Goal: Contribute content: Add original content to the website for others to see

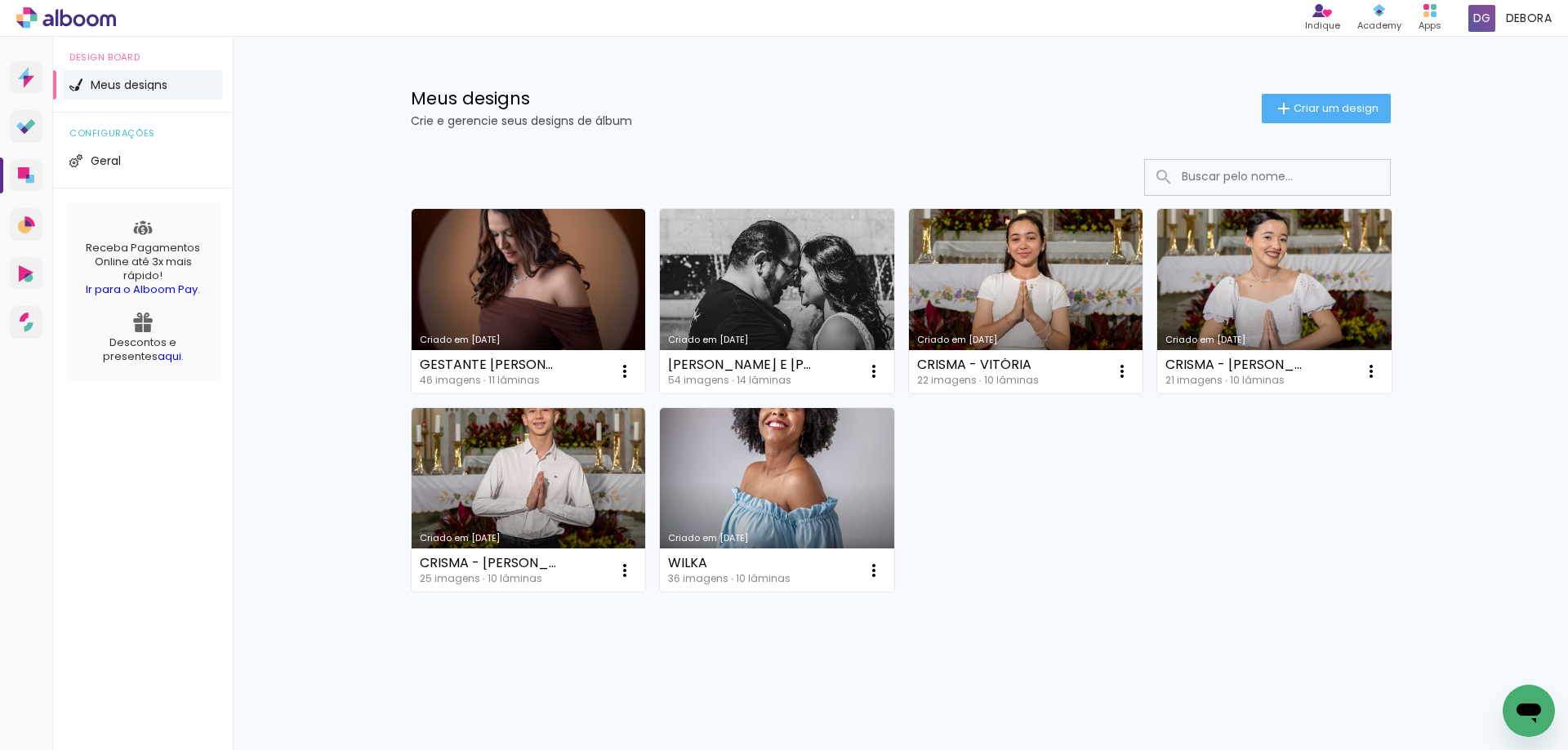
click at [520, 505] on link "Criado em [DATE]" at bounding box center [528, 500] width 234 height 184
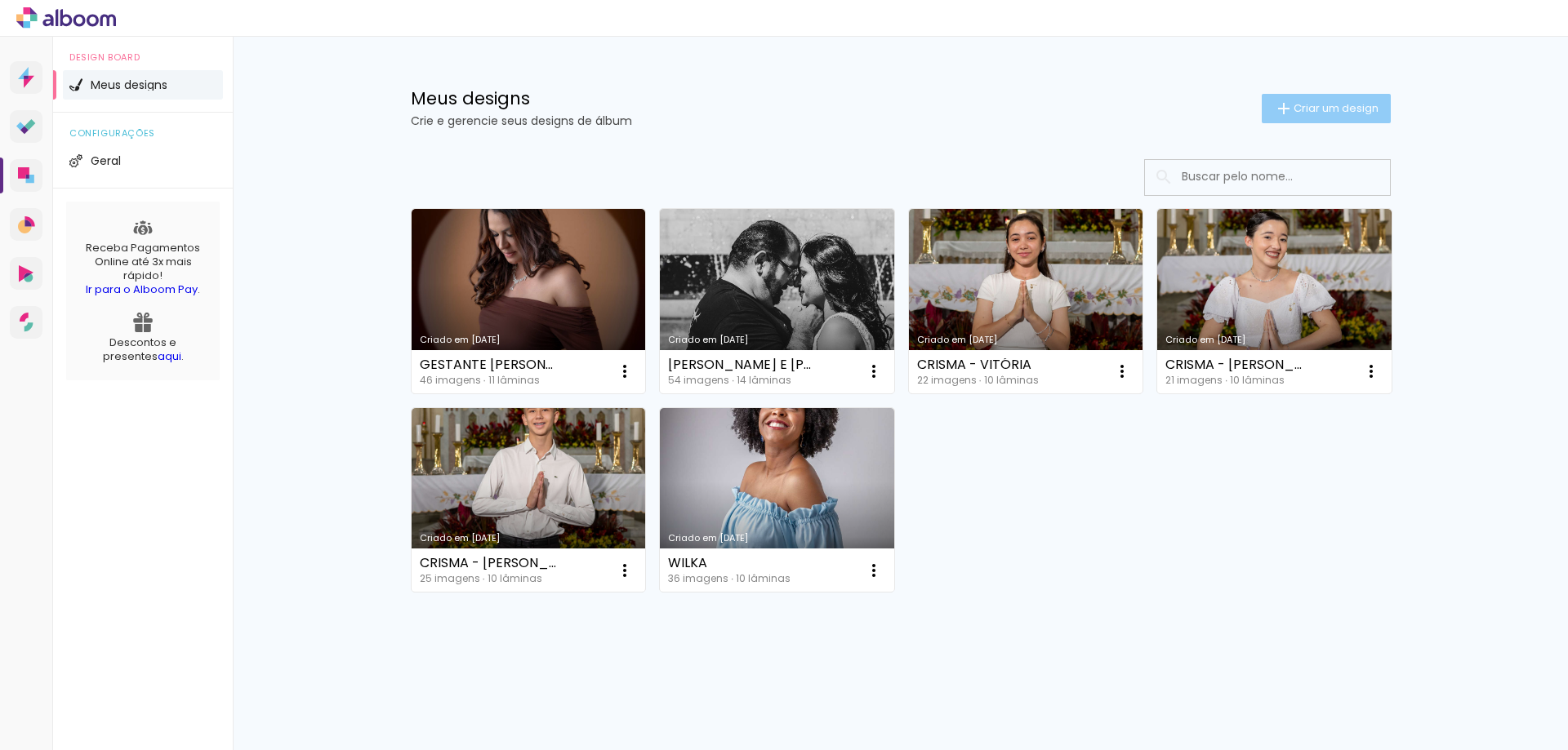
click at [1363, 104] on span "Criar um design" at bounding box center [1336, 108] width 85 height 10
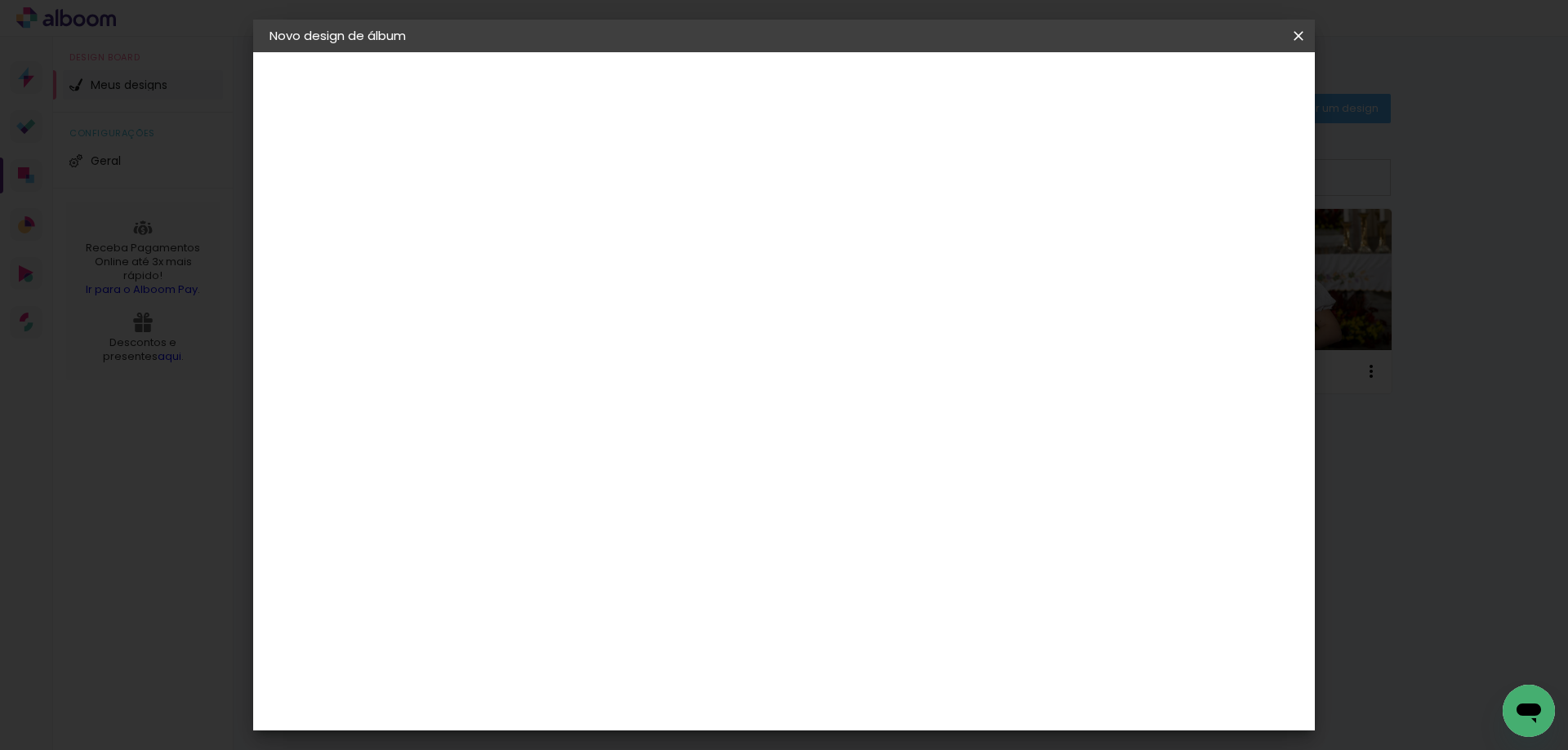
click at [536, 215] on input at bounding box center [536, 218] width 0 height 25
type input "Teste"
type paper-input "Teste"
click at [0, 0] on slot "Avançar" at bounding box center [0, 0] width 0 height 0
click at [596, 315] on input at bounding box center [577, 310] width 165 height 20
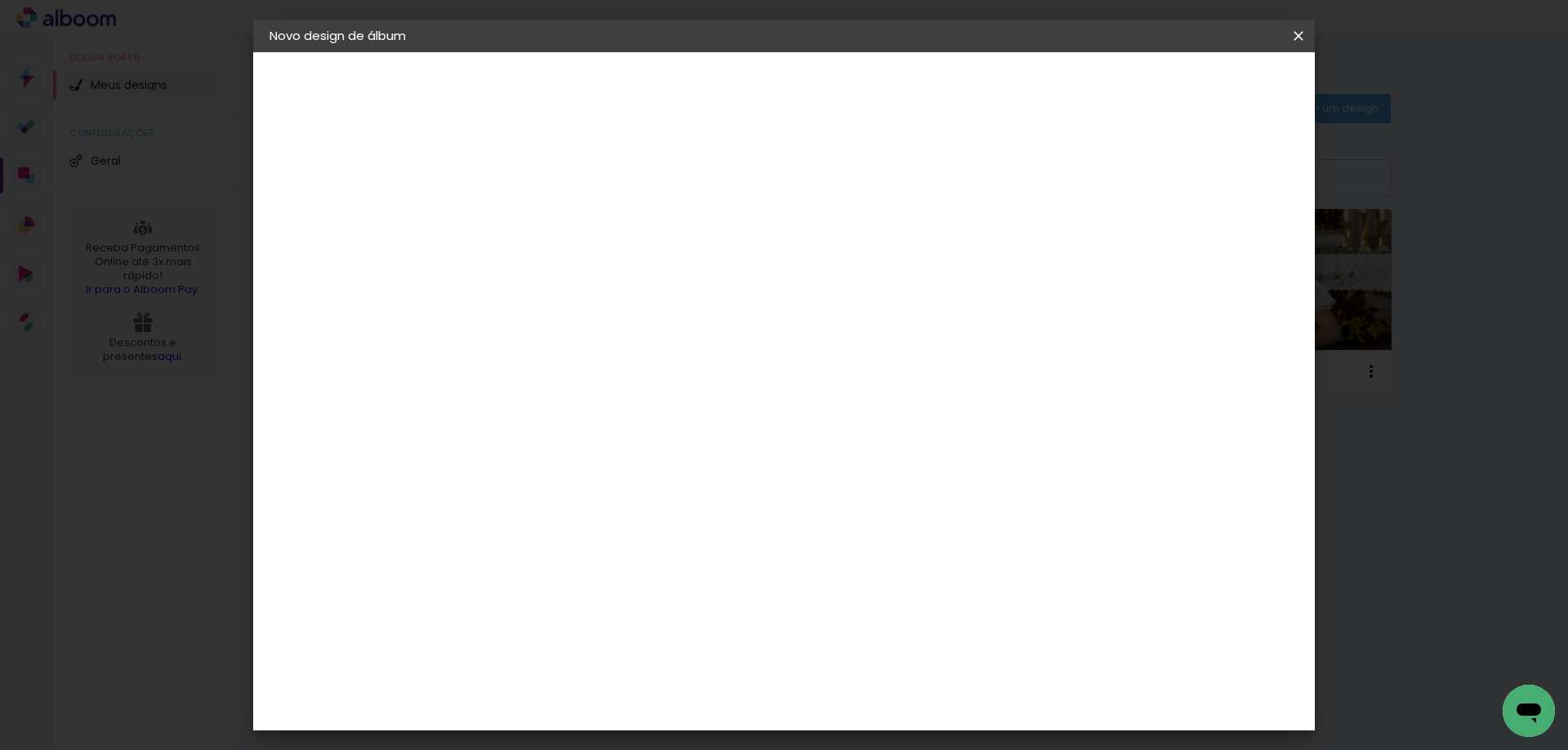
type input "luiz"
type paper-input "luiz"
click at [599, 375] on div "[PERSON_NAME]" at bounding box center [580, 368] width 109 height 13
click at [587, 362] on div "[PERSON_NAME]" at bounding box center [580, 368] width 109 height 13
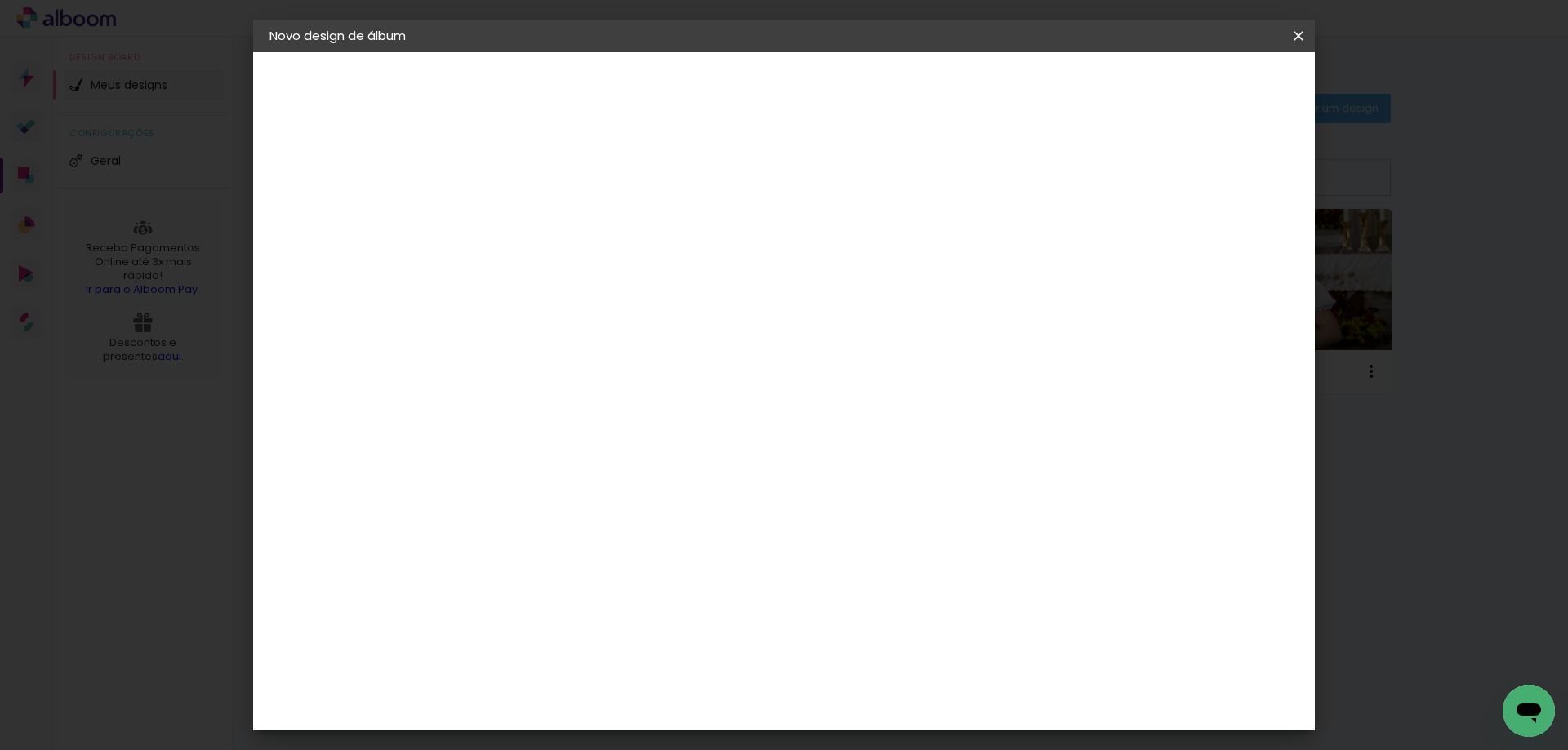
click at [533, 367] on div "[PERSON_NAME]" at bounding box center [580, 368] width 109 height 13
click at [486, 191] on div "Fornecedor Escolha um fornecedor ou avance com o tamanho livre. Voltar Avançar" at bounding box center [649, 121] width 366 height 138
click at [505, 366] on img at bounding box center [508, 369] width 20 height 20
click at [0, 0] on slot "Avançar" at bounding box center [0, 0] width 0 height 0
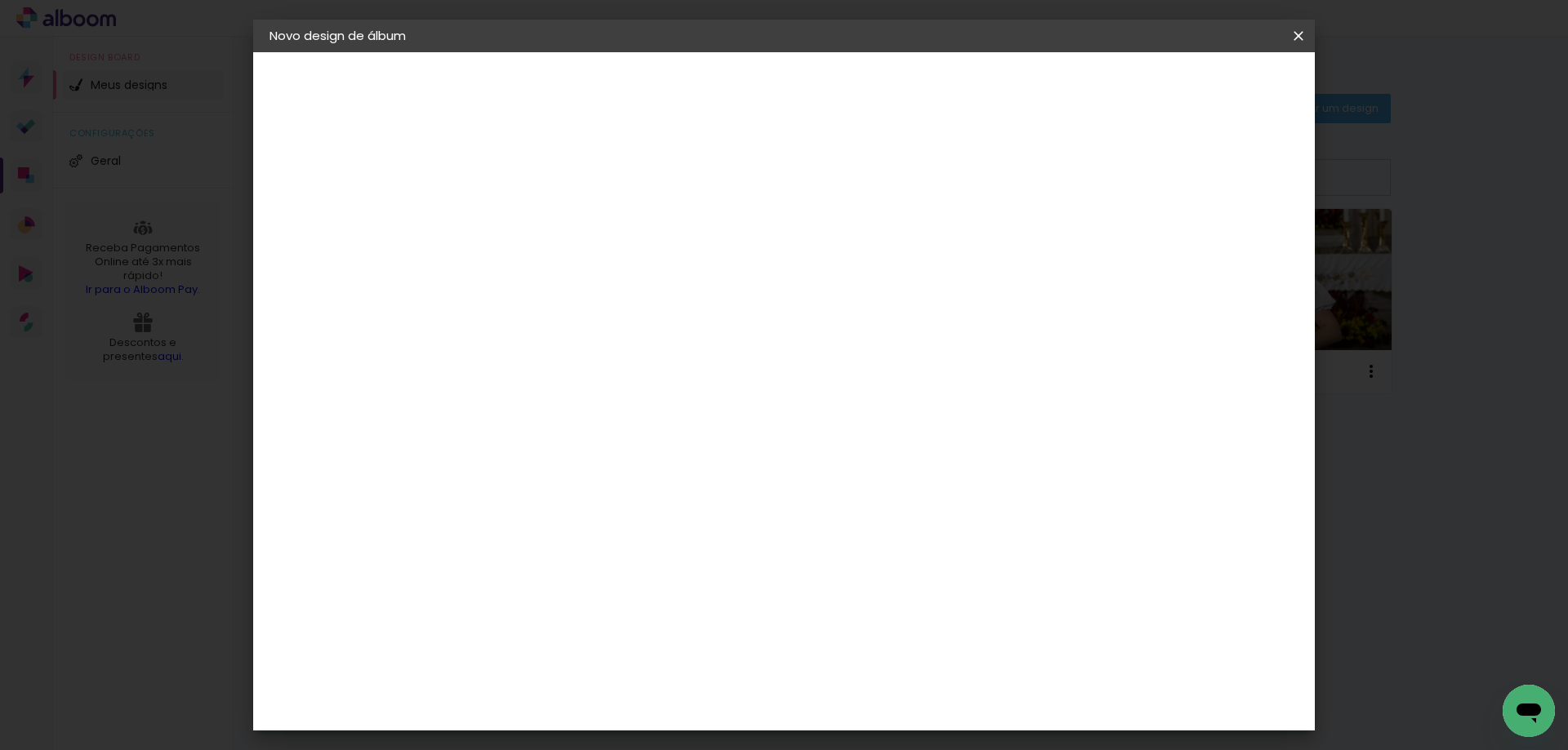
click at [600, 273] on input "text" at bounding box center [568, 284] width 64 height 25
click at [852, 302] on paper-item "Slim Book" at bounding box center [890, 304] width 326 height 33
type input "Slim Book"
click at [647, 606] on span "20 x 40" at bounding box center [609, 623] width 76 height 33
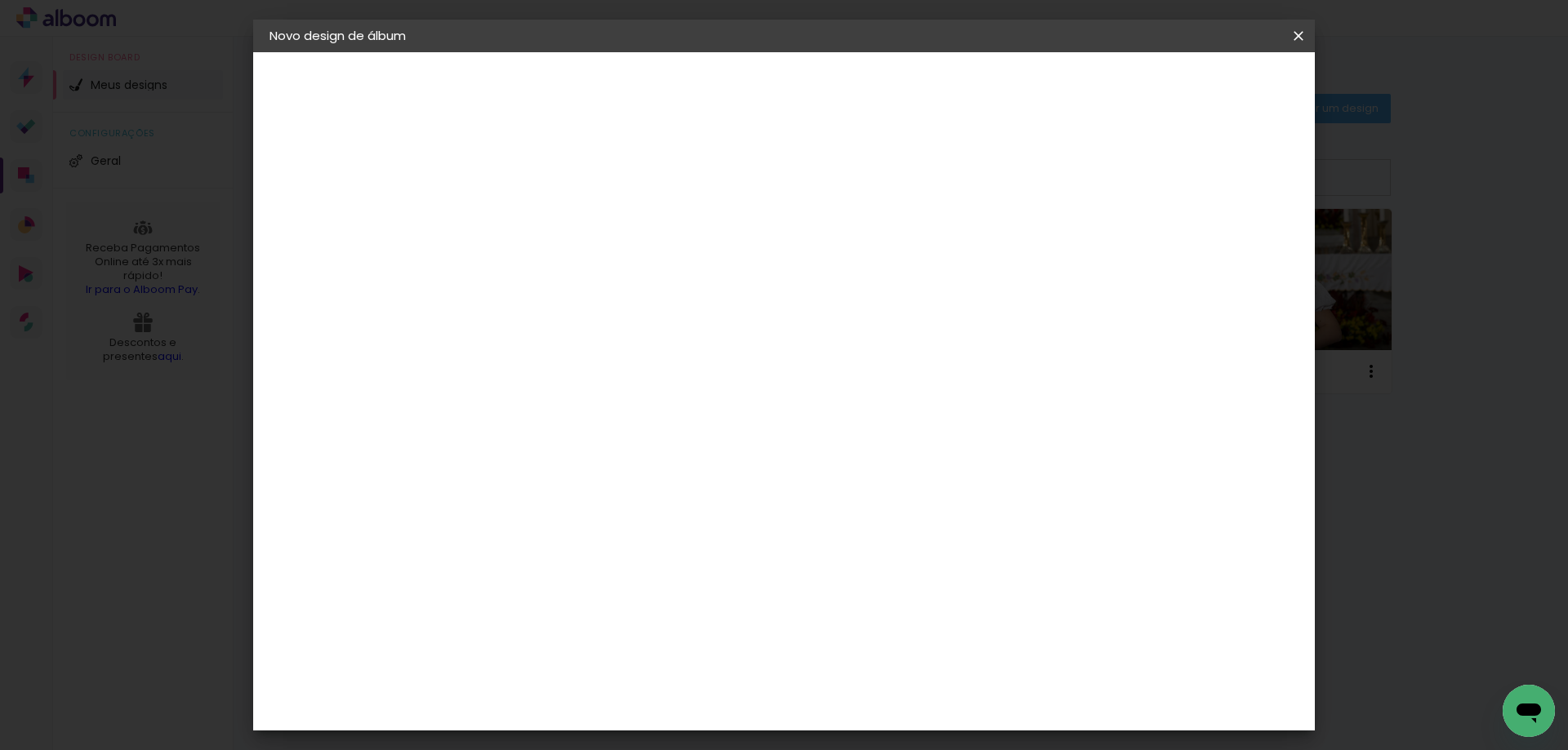
click at [803, 95] on paper-button "Avançar" at bounding box center [763, 86] width 80 height 28
click at [1104, 180] on div at bounding box center [1096, 176] width 15 height 15
type paper-checkbox "on"
click at [1196, 84] on span "Iniciar design" at bounding box center [1159, 86] width 74 height 11
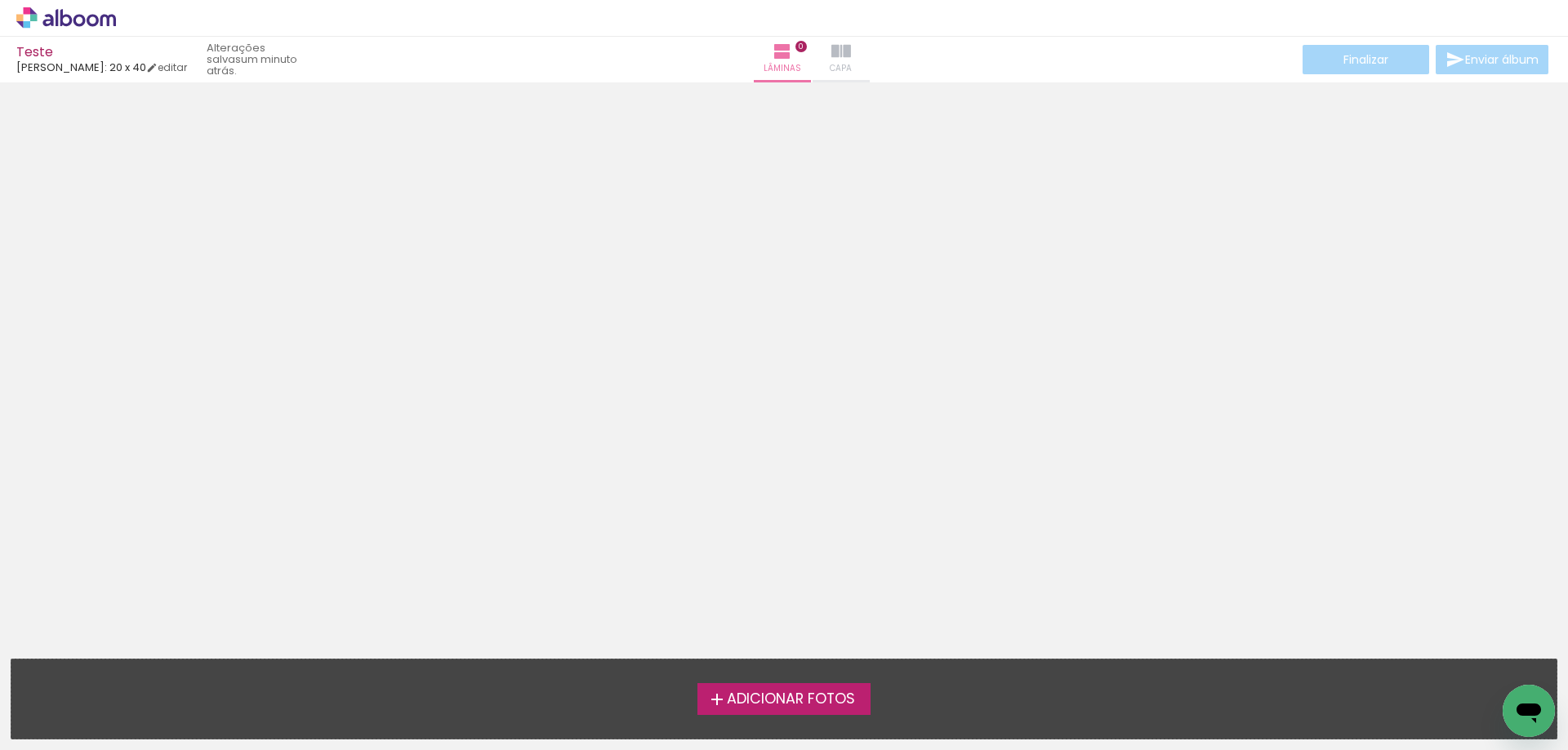
click at [824, 58] on paper-button "Capa" at bounding box center [841, 59] width 57 height 46
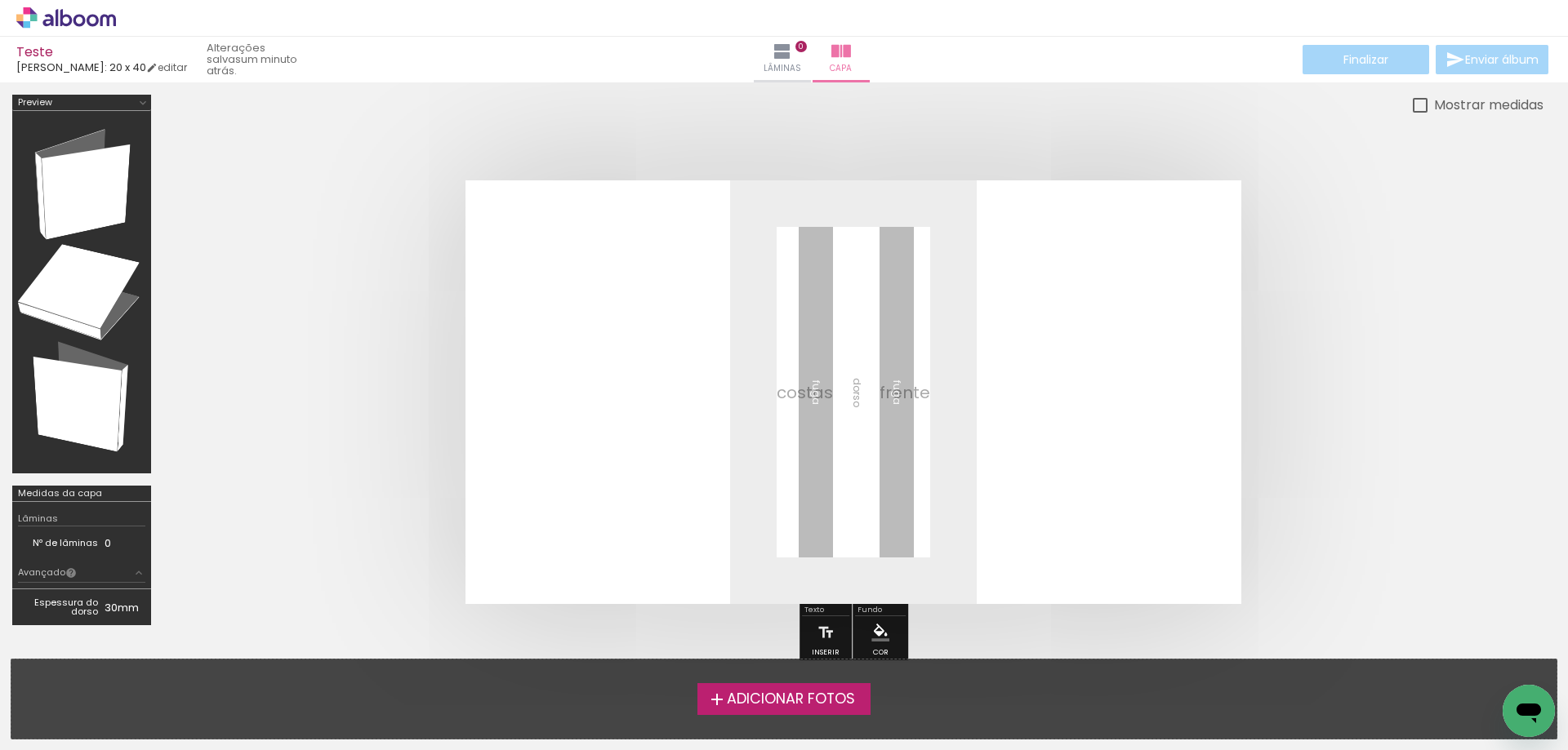
click at [790, 693] on span "Adicionar Fotos" at bounding box center [791, 699] width 128 height 15
click at [0, 0] on input "file" at bounding box center [0, 0] width 0 height 0
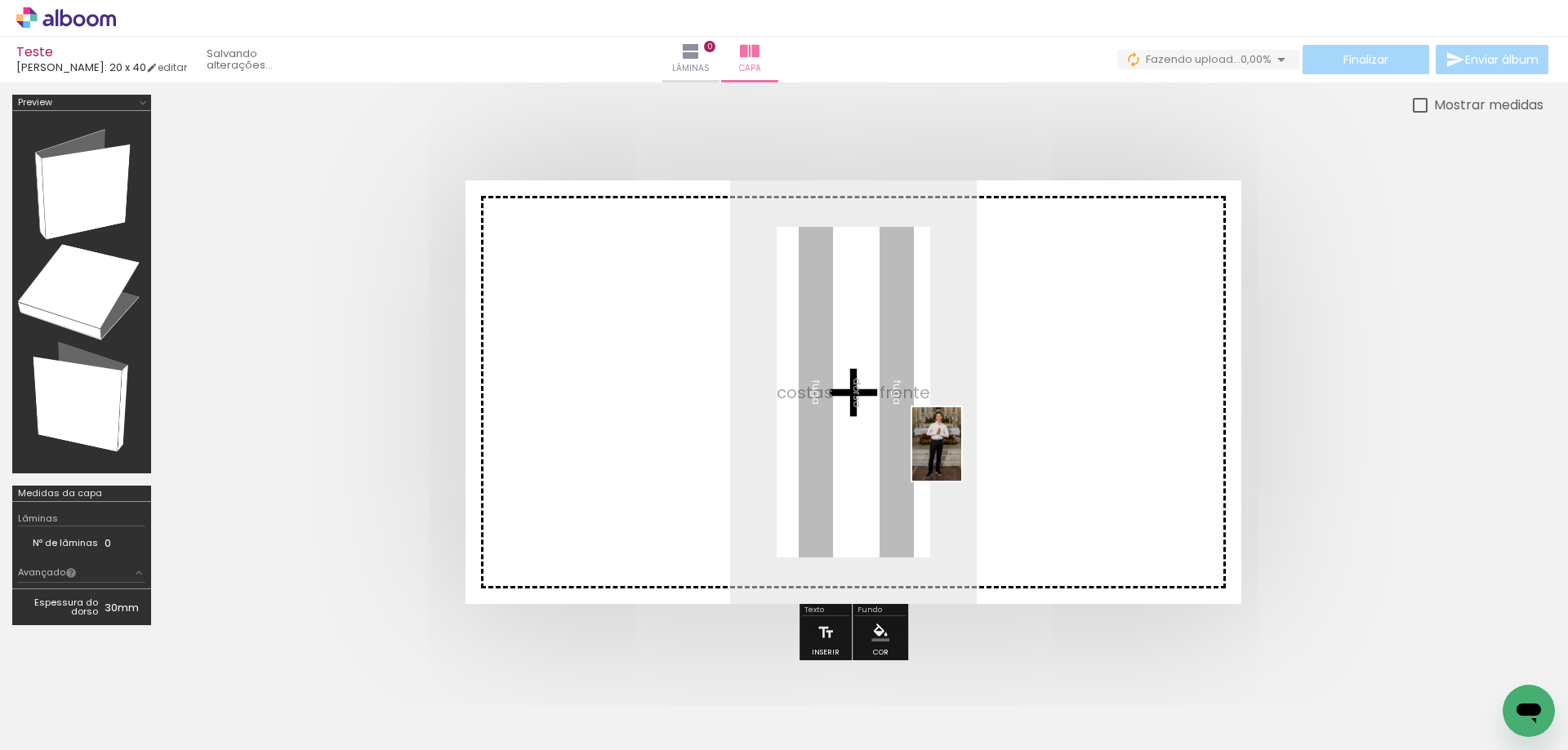
drag, startPoint x: 173, startPoint y: 700, endPoint x: 961, endPoint y: 454, distance: 825.5
click at [961, 454] on quentale-workspace at bounding box center [784, 375] width 1568 height 750
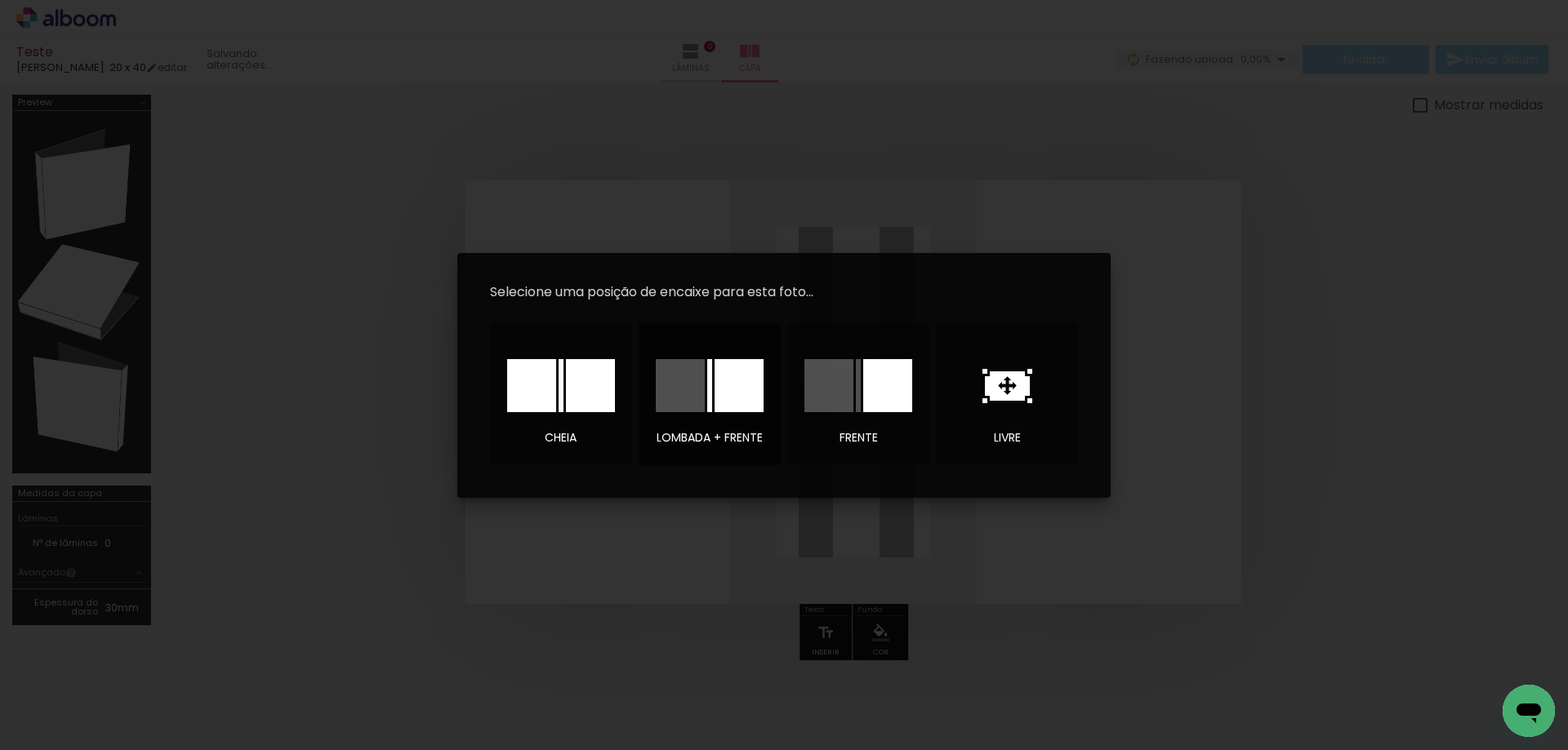
click at [725, 387] on div at bounding box center [739, 385] width 49 height 53
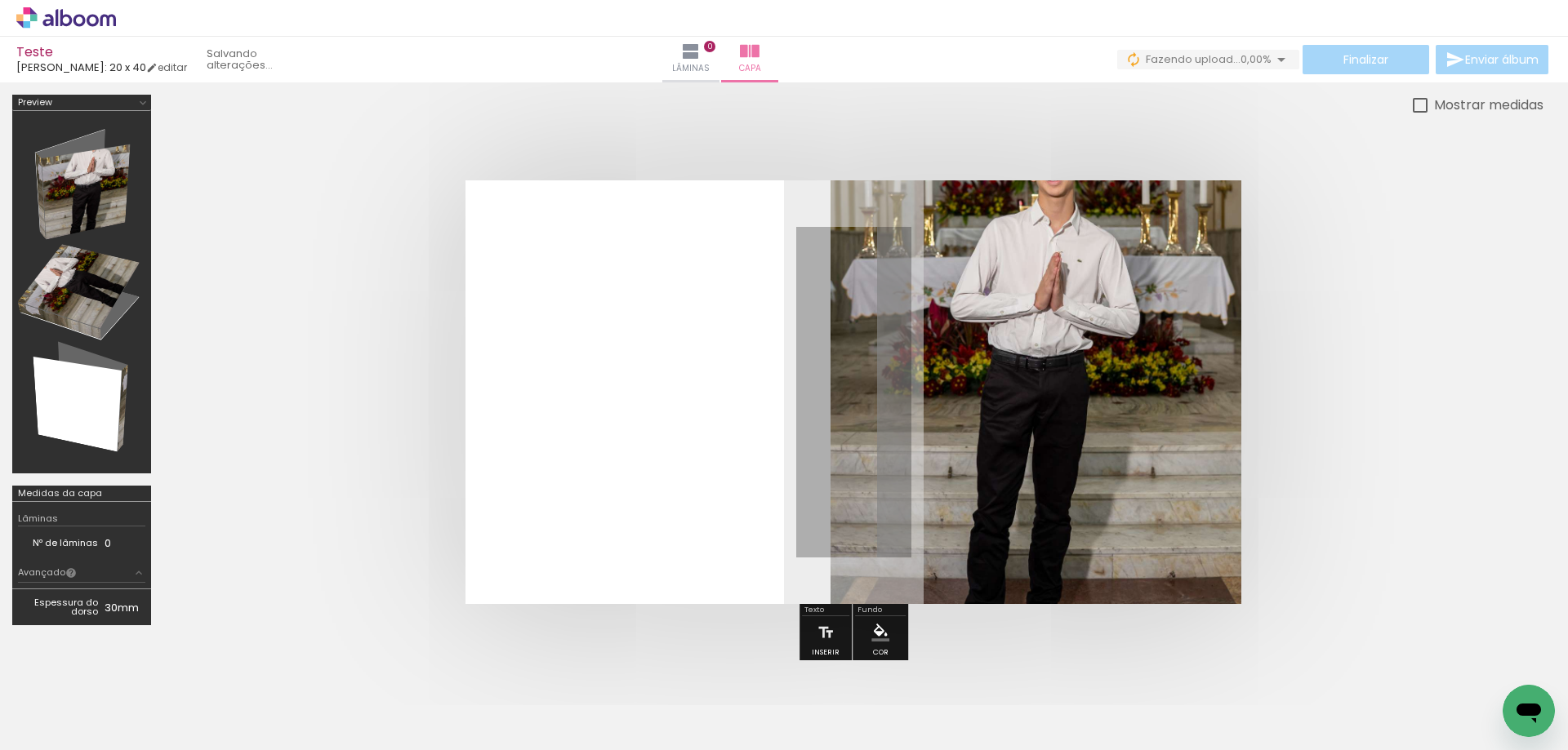
click at [948, 324] on quentale-photo at bounding box center [1036, 392] width 412 height 424
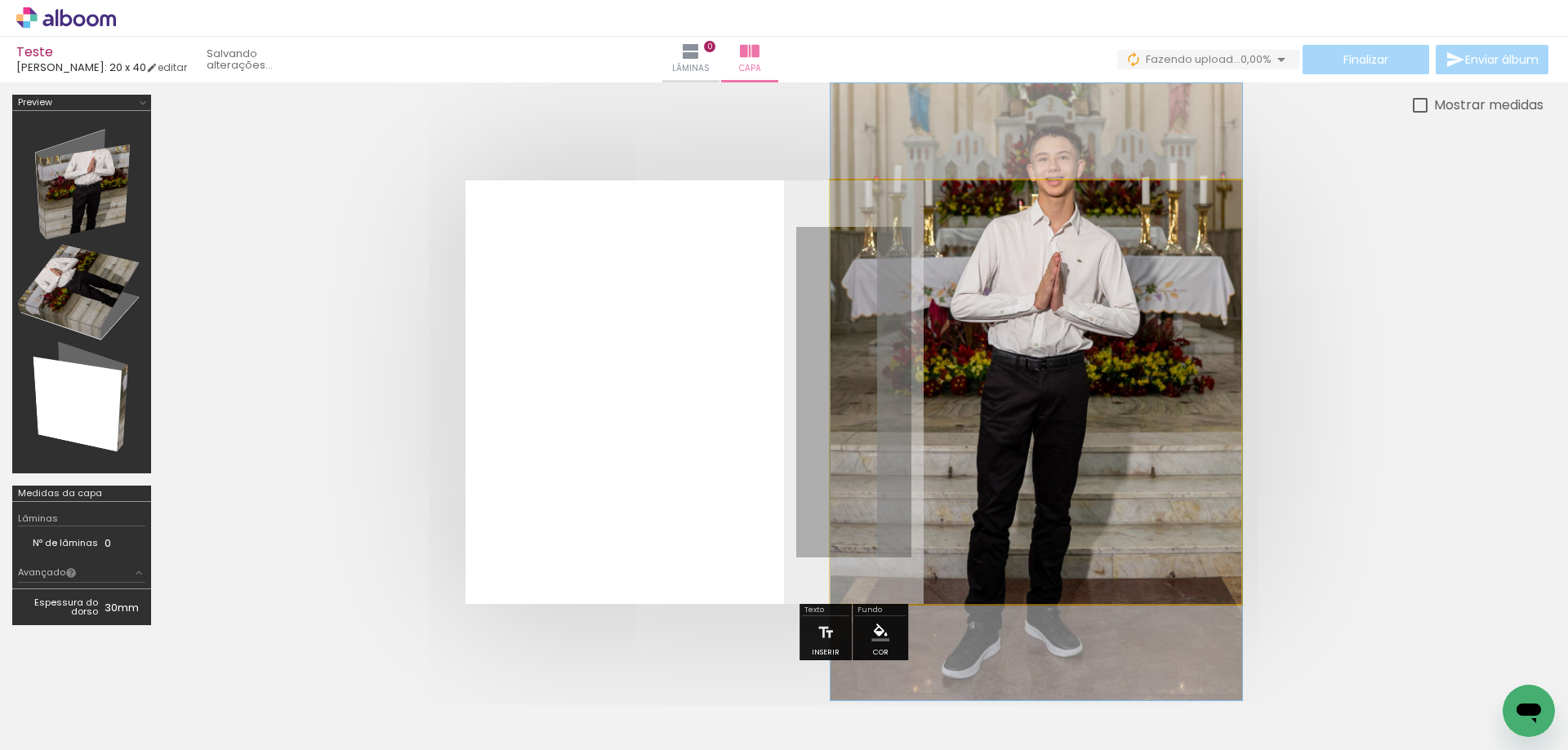
click at [948, 324] on quentale-photo at bounding box center [1036, 392] width 412 height 424
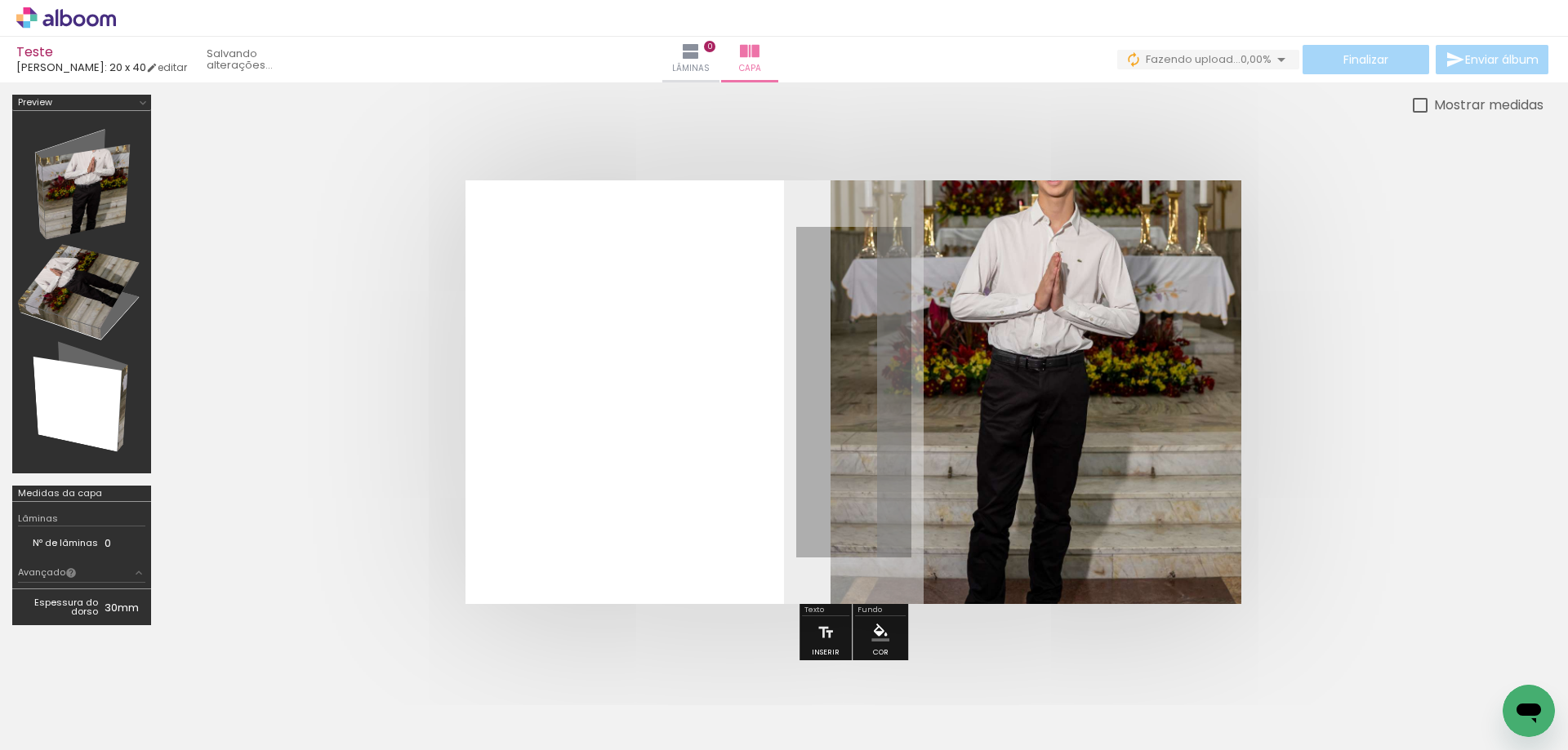
click at [1037, 323] on quentale-photo at bounding box center [1036, 392] width 412 height 424
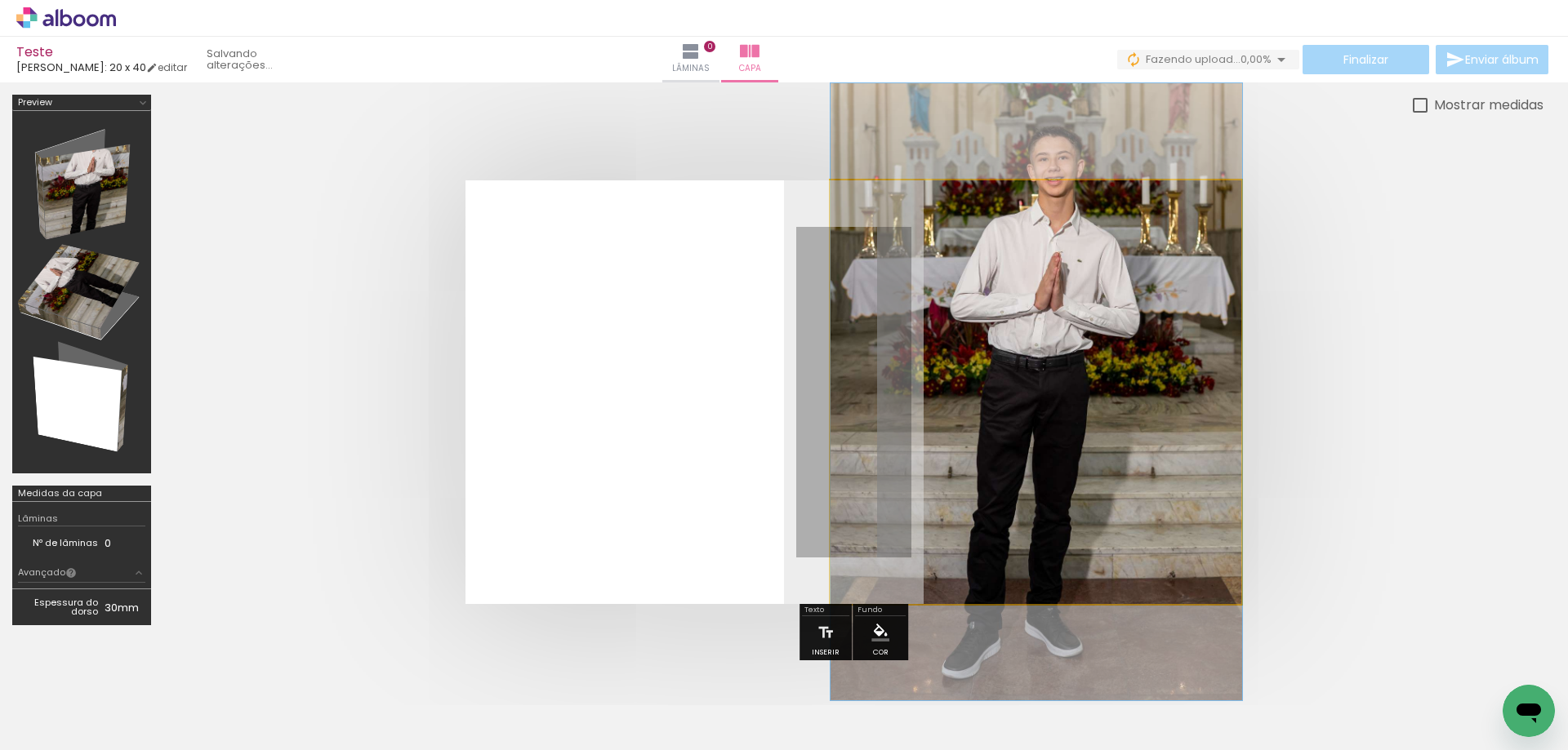
click at [1037, 323] on quentale-photo at bounding box center [1036, 392] width 412 height 424
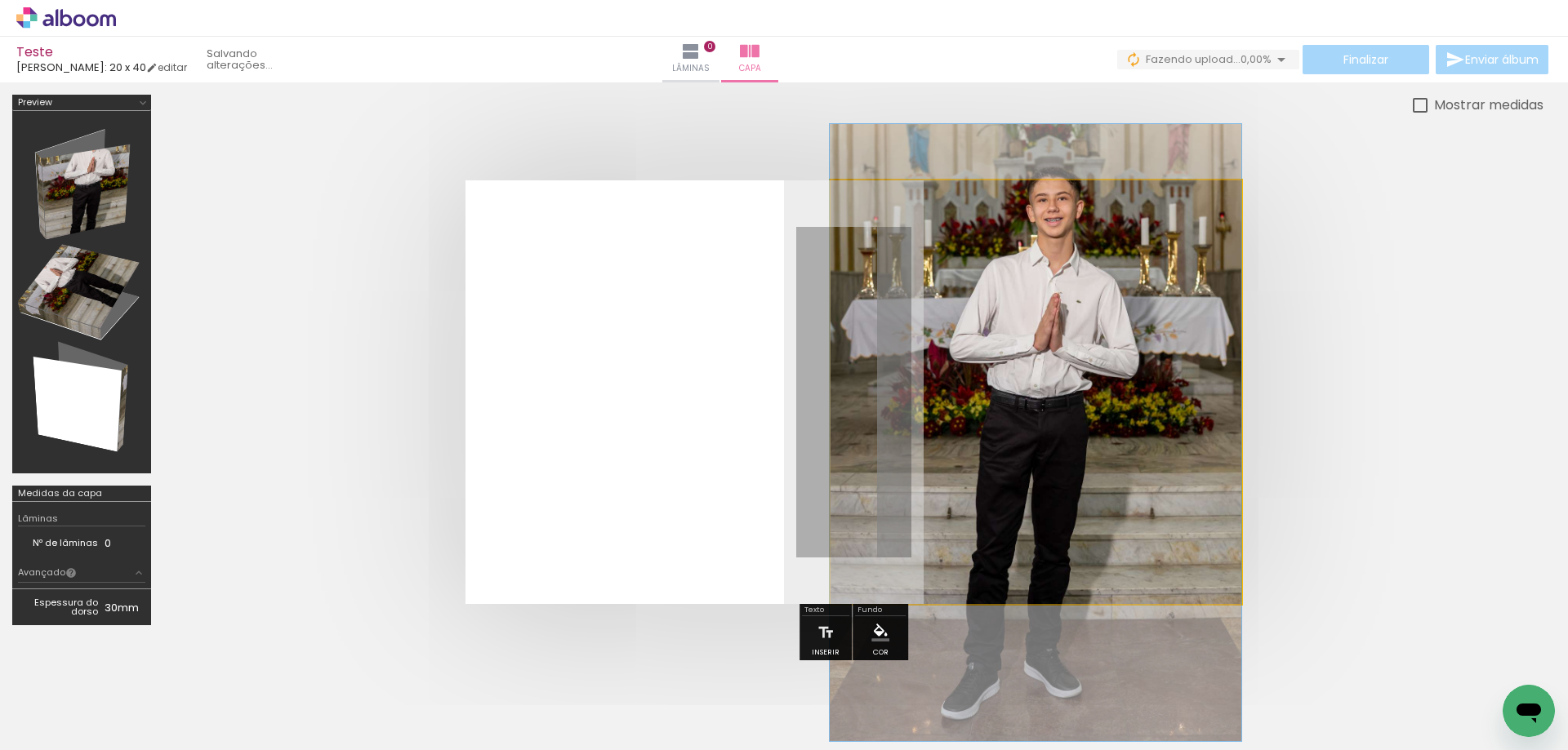
drag, startPoint x: 1037, startPoint y: 323, endPoint x: 1036, endPoint y: 372, distance: 49.0
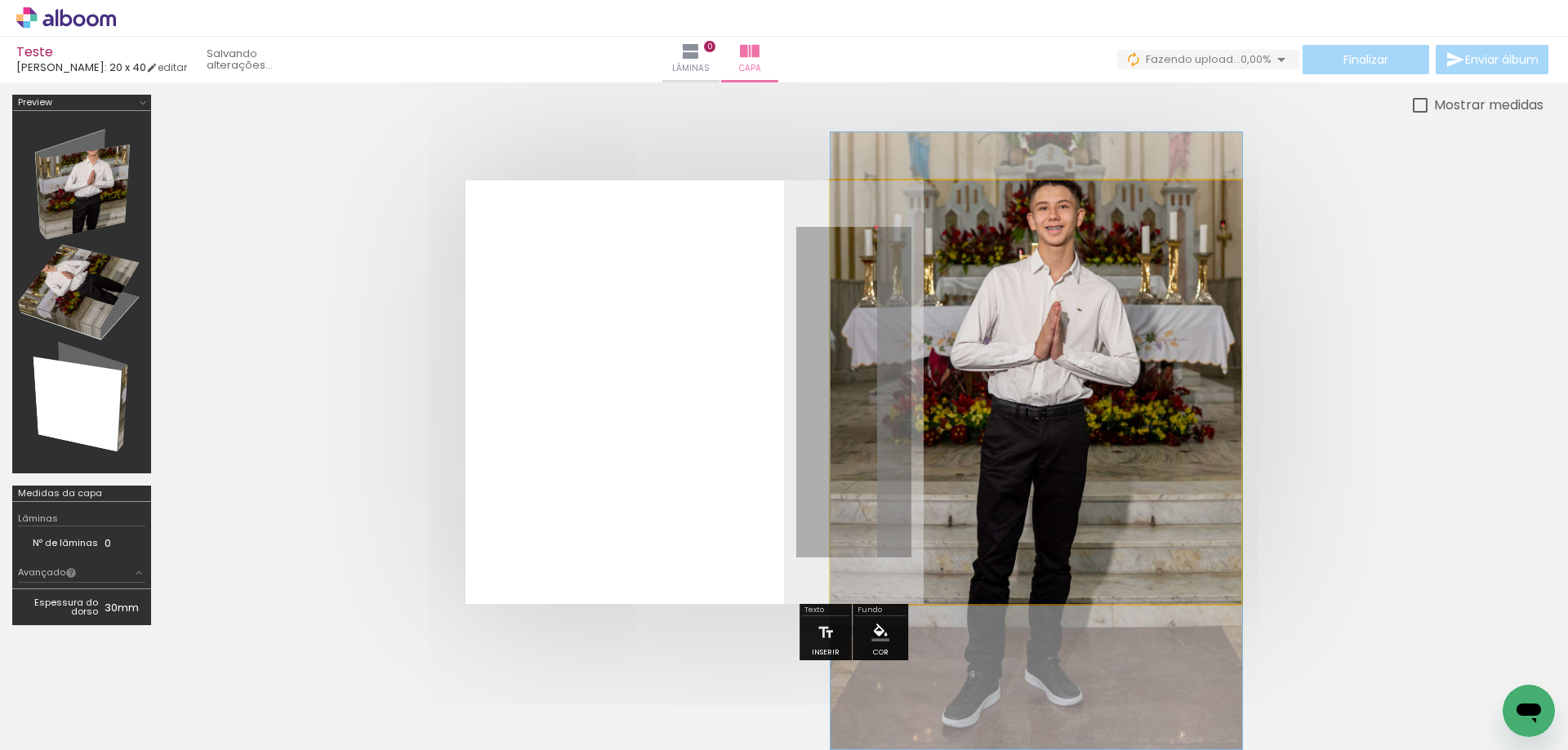
drag, startPoint x: 898, startPoint y: 218, endPoint x: 870, endPoint y: 228, distance: 29.7
type paper-slider "100"
click at [870, 228] on div at bounding box center [917, 222] width 113 height 24
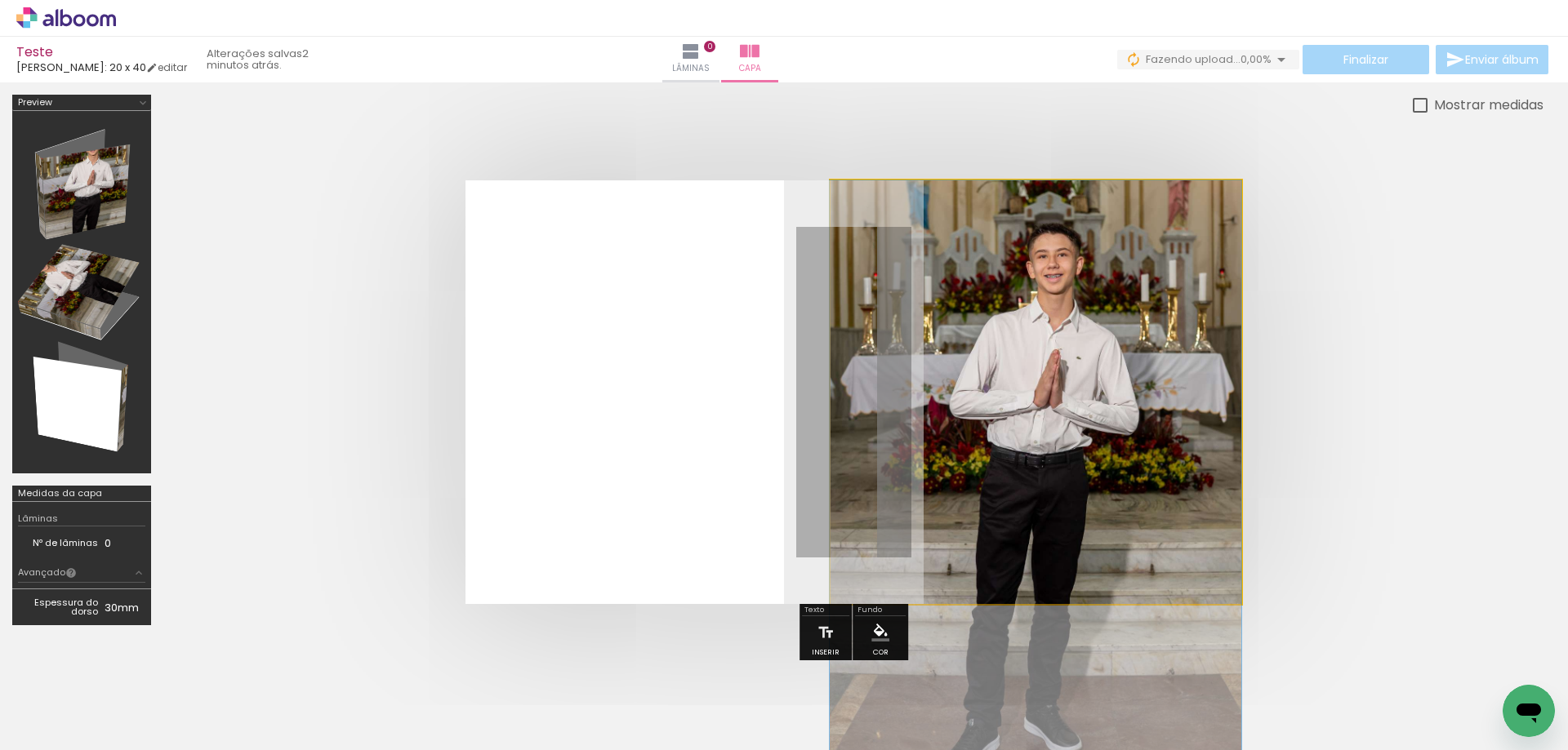
drag, startPoint x: 1075, startPoint y: 325, endPoint x: 1060, endPoint y: 401, distance: 77.5
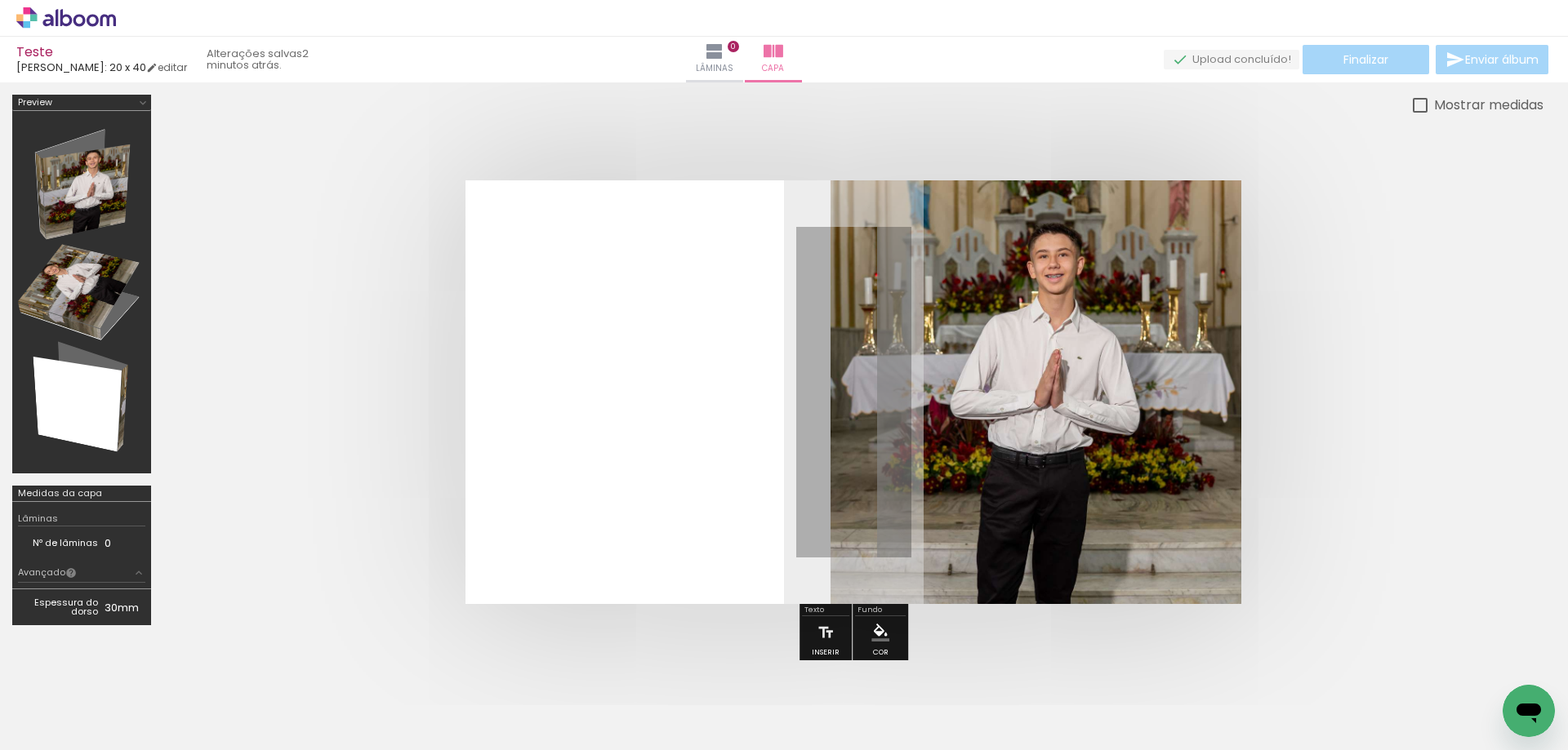
click at [1215, 272] on quentale-photo at bounding box center [1036, 392] width 412 height 424
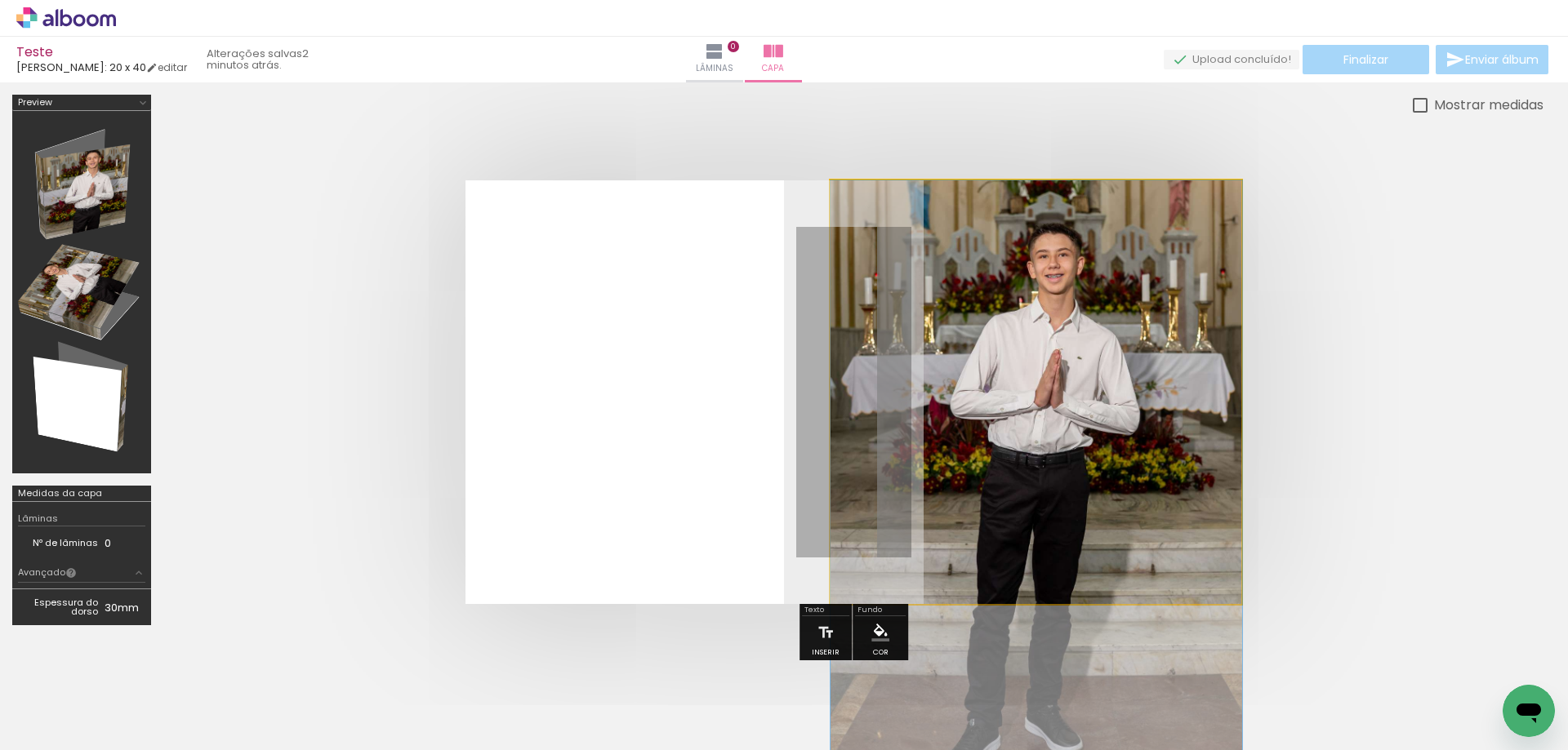
click at [1215, 272] on quentale-photo at bounding box center [1036, 392] width 412 height 424
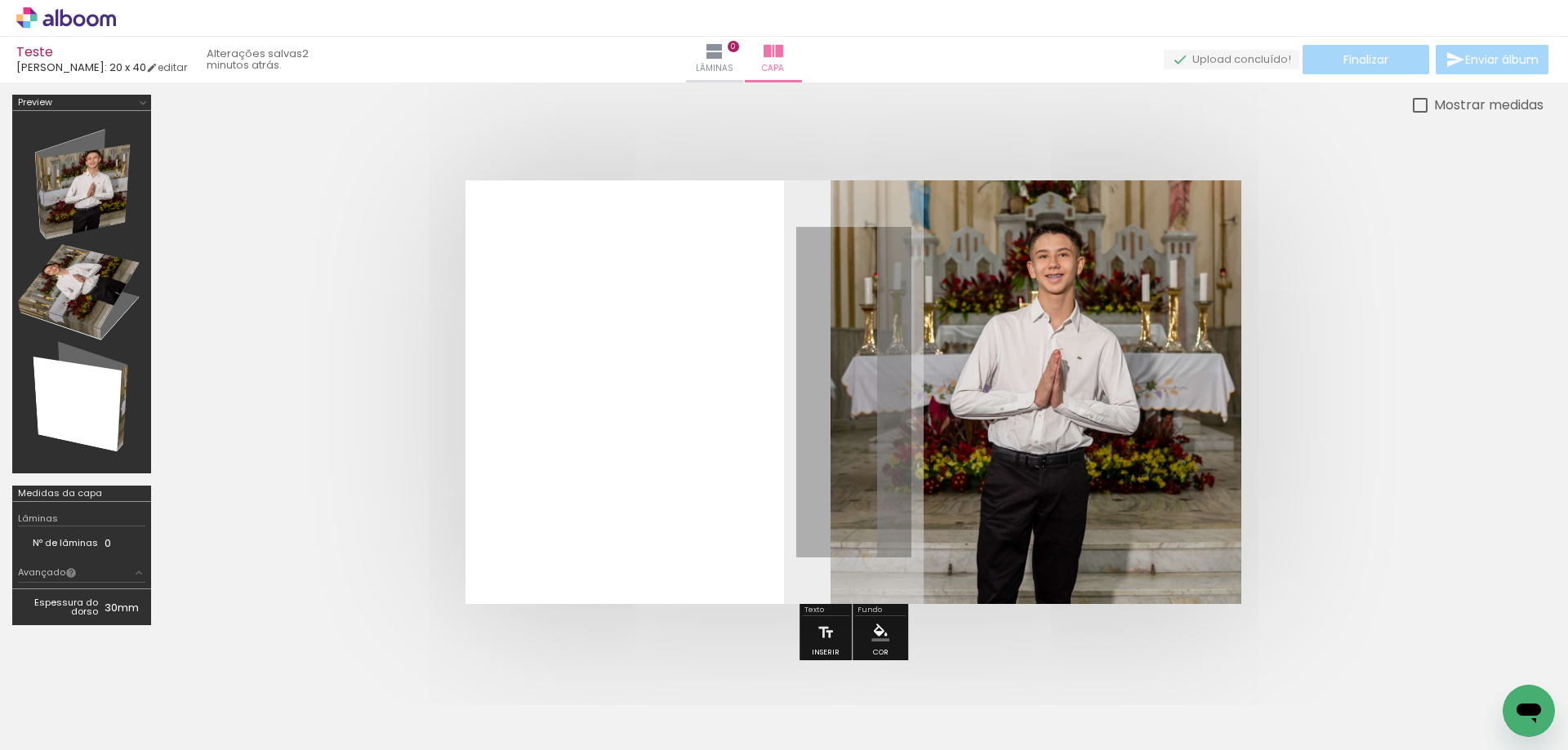
click at [1189, 289] on quentale-photo at bounding box center [1036, 392] width 412 height 424
click at [1142, 320] on quentale-photo at bounding box center [1036, 392] width 412 height 424
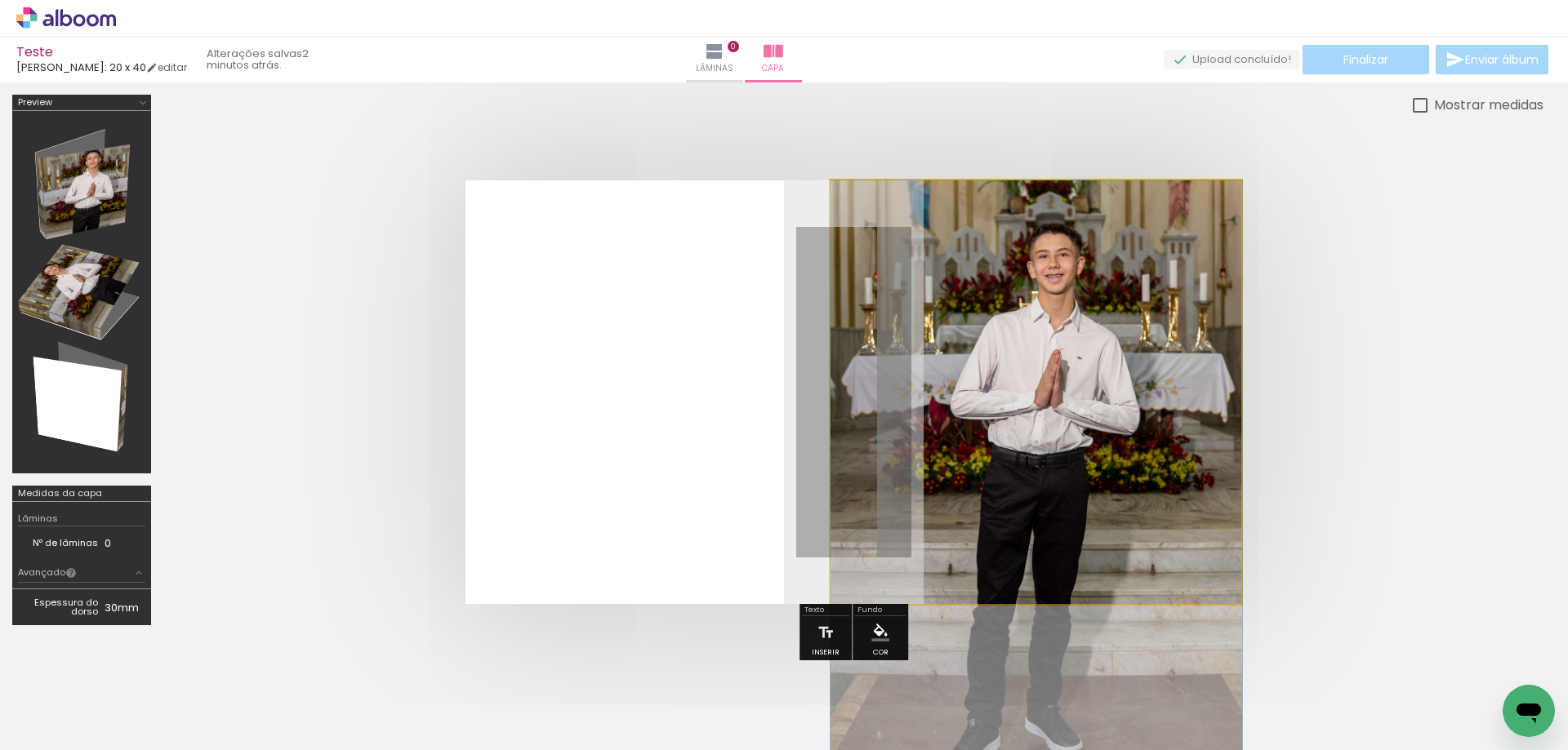
click at [1020, 305] on quentale-photo at bounding box center [1036, 392] width 412 height 424
drag, startPoint x: 1090, startPoint y: 480, endPoint x: 1050, endPoint y: 496, distance: 43.1
drag, startPoint x: 898, startPoint y: 222, endPoint x: 883, endPoint y: 229, distance: 16.6
click at [883, 229] on div at bounding box center [893, 222] width 26 height 26
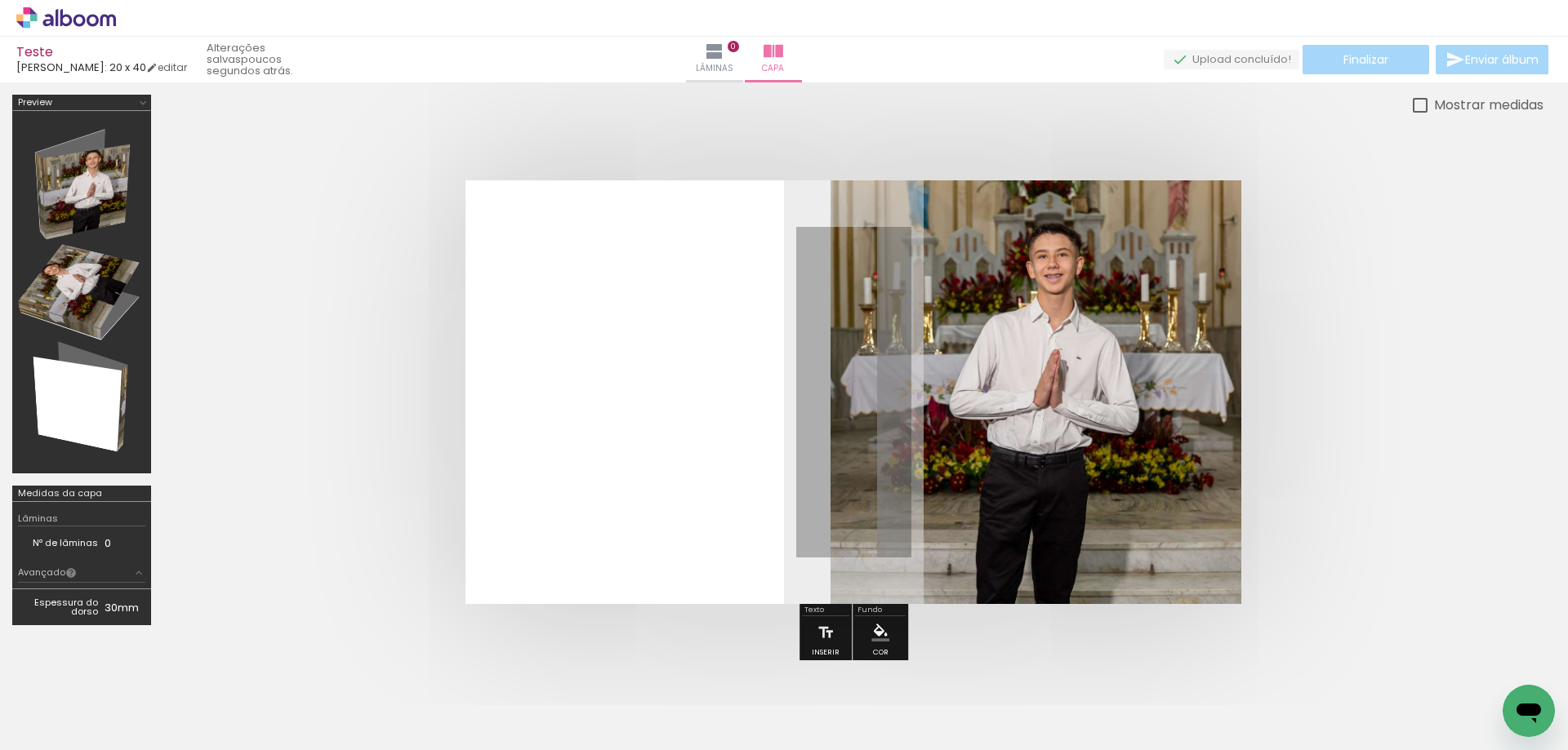
click at [1045, 420] on quentale-photo at bounding box center [1036, 392] width 412 height 424
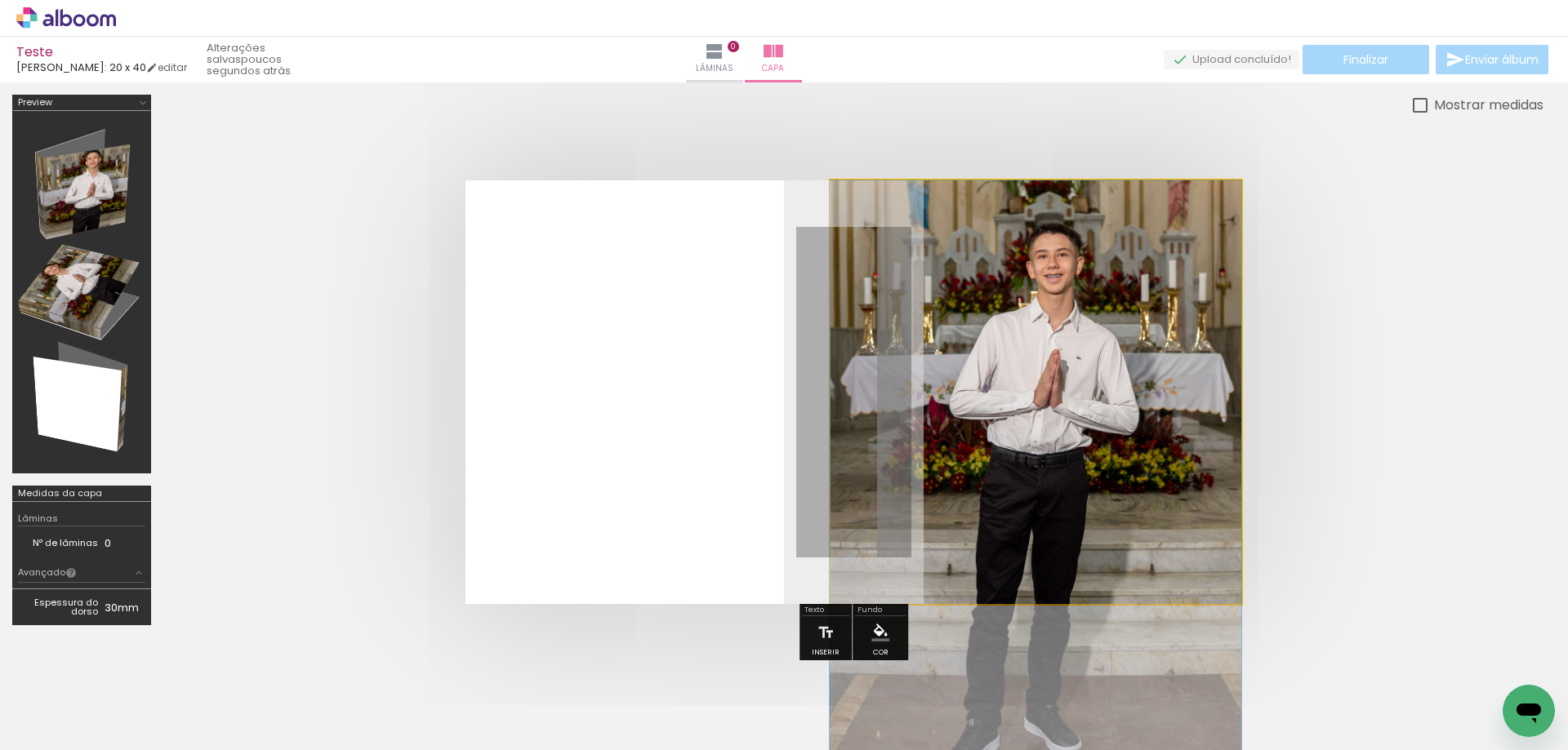
click at [1045, 420] on quentale-photo at bounding box center [1036, 392] width 412 height 424
drag, startPoint x: 1045, startPoint y: 420, endPoint x: 1027, endPoint y: 484, distance: 66.5
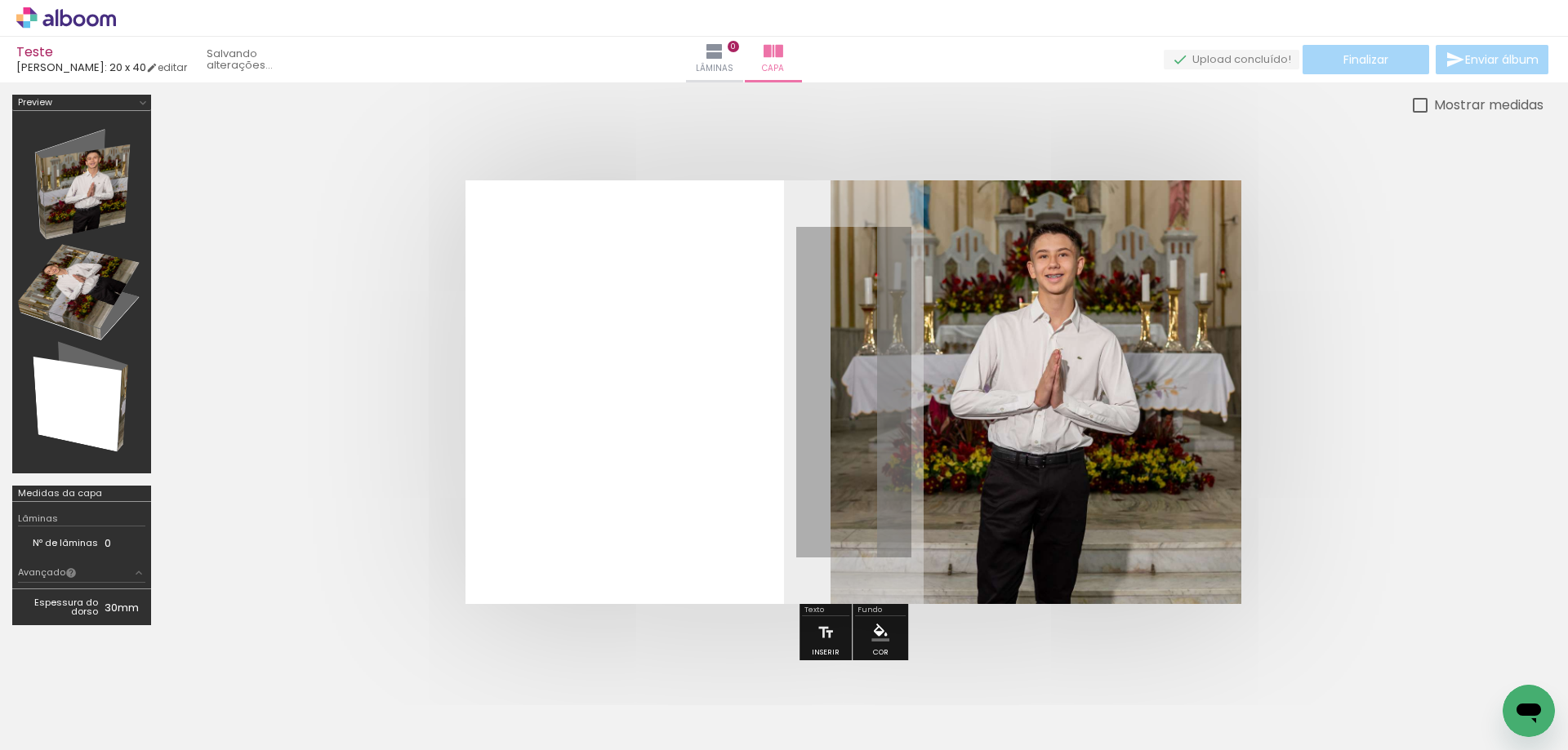
click at [1189, 299] on quentale-photo at bounding box center [1036, 392] width 412 height 424
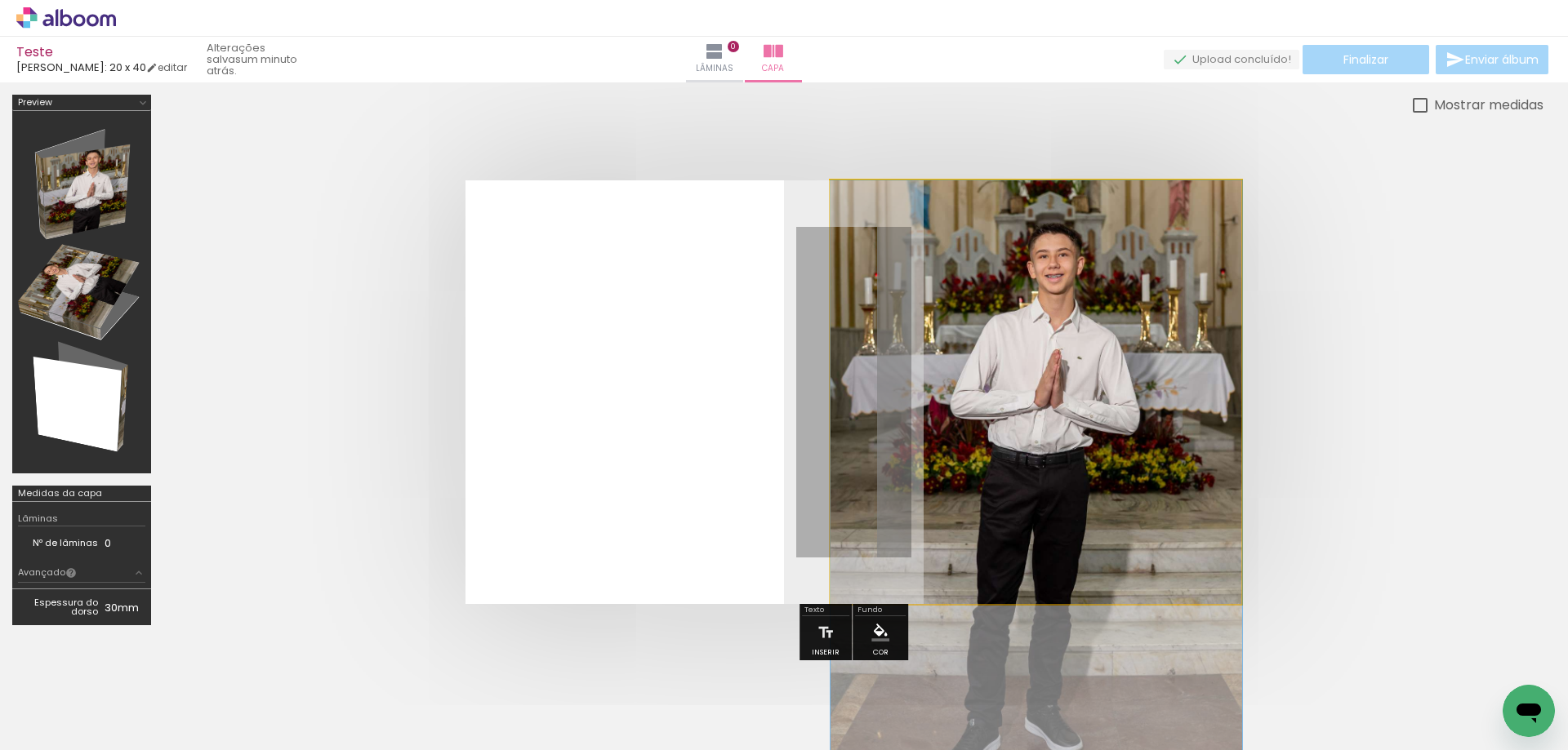
click at [1227, 186] on quentale-photo at bounding box center [1036, 392] width 412 height 424
drag, startPoint x: 1117, startPoint y: 327, endPoint x: 1109, endPoint y: 401, distance: 74.4
drag, startPoint x: 1118, startPoint y: 387, endPoint x: 1087, endPoint y: 389, distance: 31.1
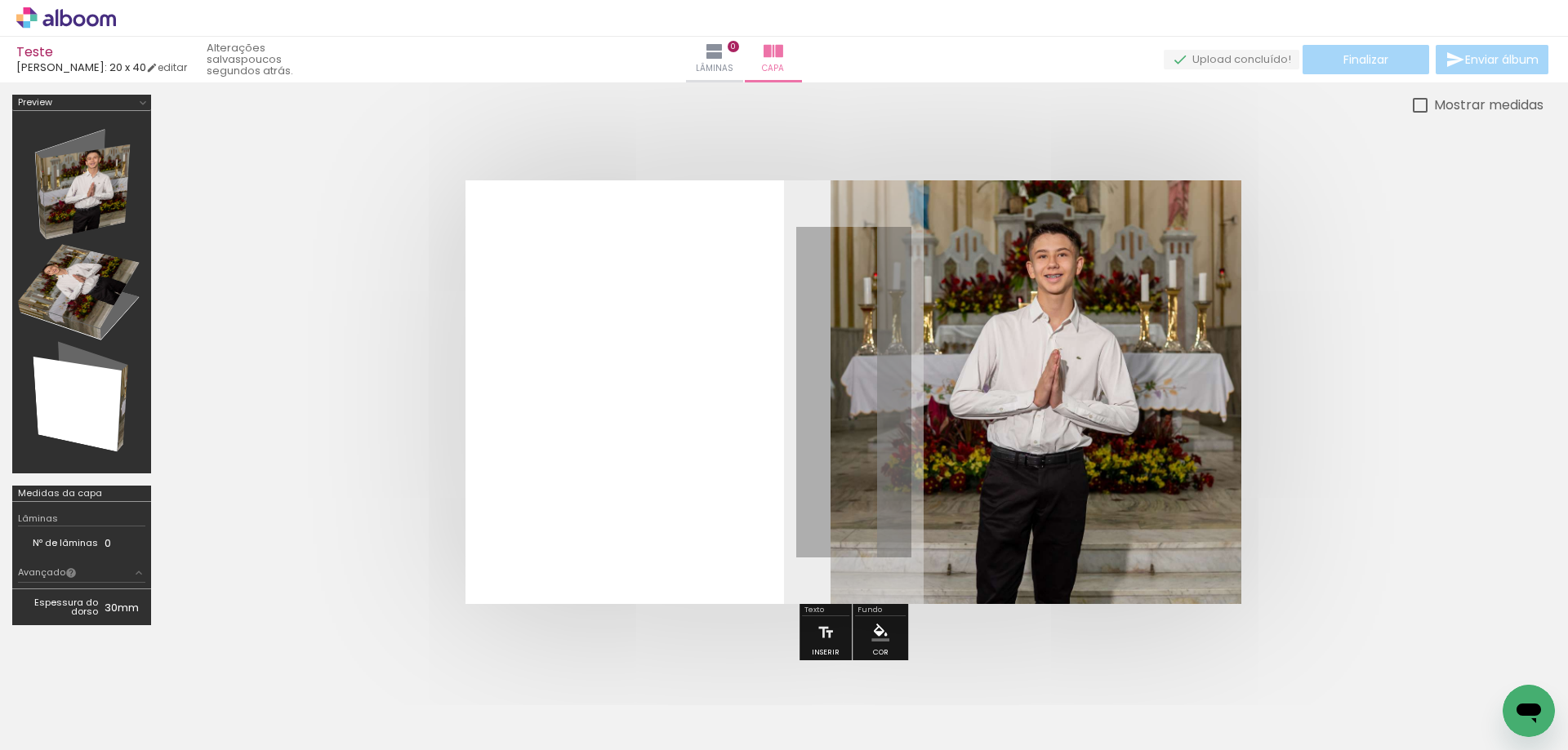
click at [1006, 418] on quentale-photo at bounding box center [1036, 392] width 412 height 424
click at [1018, 373] on quentale-photo at bounding box center [1036, 392] width 412 height 424
click at [1019, 372] on quentale-photo at bounding box center [1036, 392] width 412 height 424
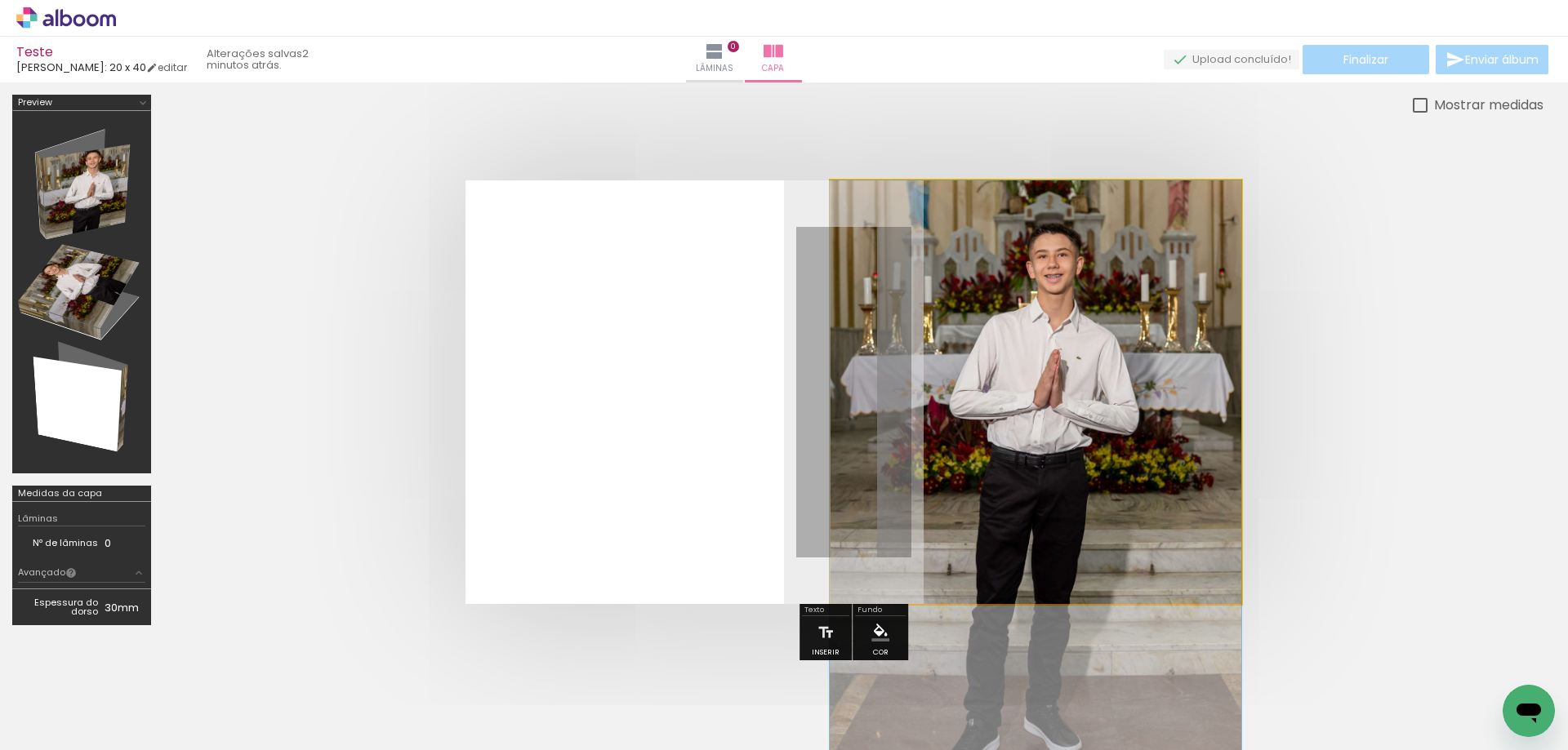
click at [1019, 372] on quentale-photo at bounding box center [1036, 392] width 412 height 424
click at [1058, 427] on quentale-photo at bounding box center [1036, 392] width 412 height 424
drag, startPoint x: 1058, startPoint y: 427, endPoint x: 1069, endPoint y: 506, distance: 79.8
drag, startPoint x: 901, startPoint y: 221, endPoint x: 891, endPoint y: 222, distance: 10.0
click at [891, 222] on div at bounding box center [893, 222] width 26 height 26
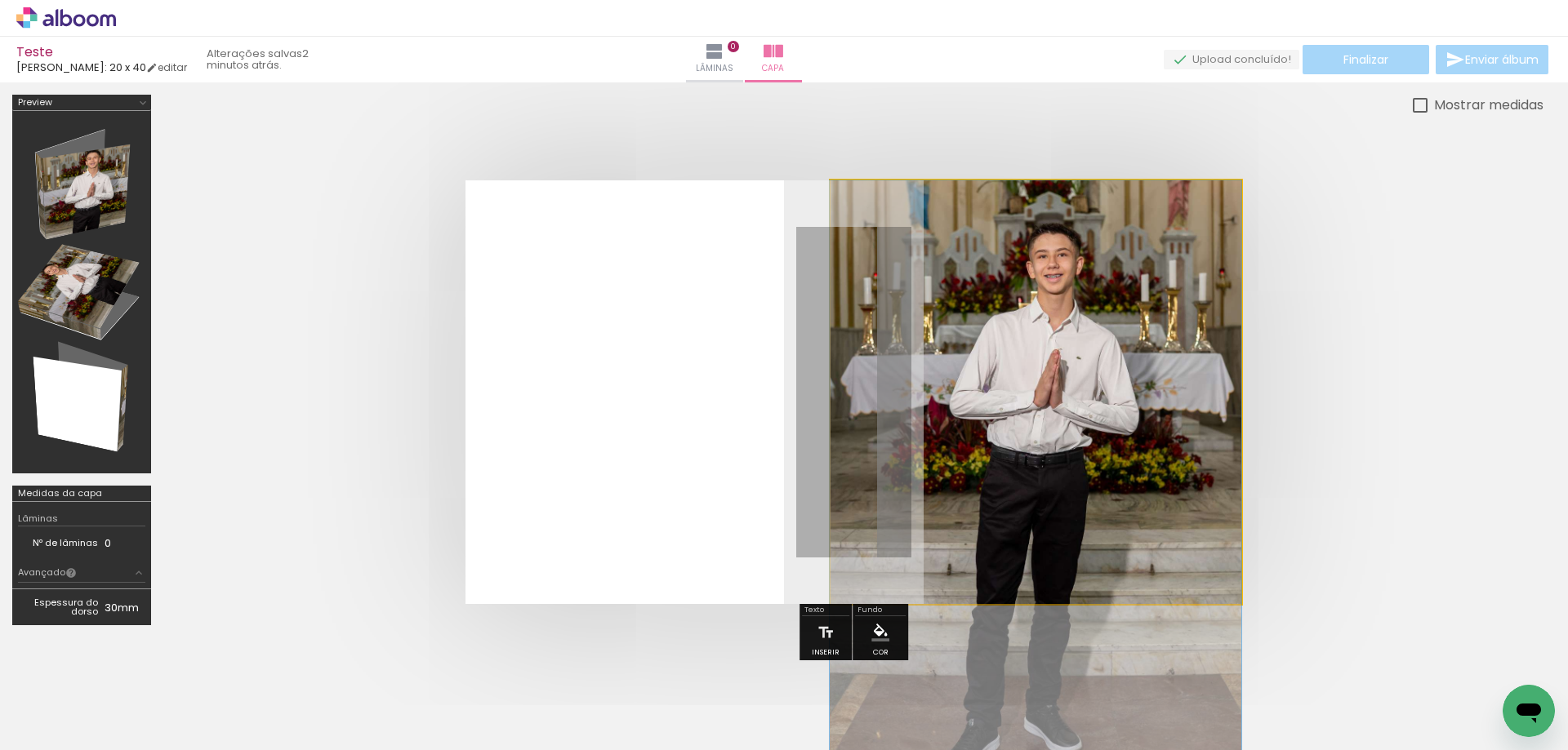
drag, startPoint x: 975, startPoint y: 402, endPoint x: 969, endPoint y: 419, distance: 18.0
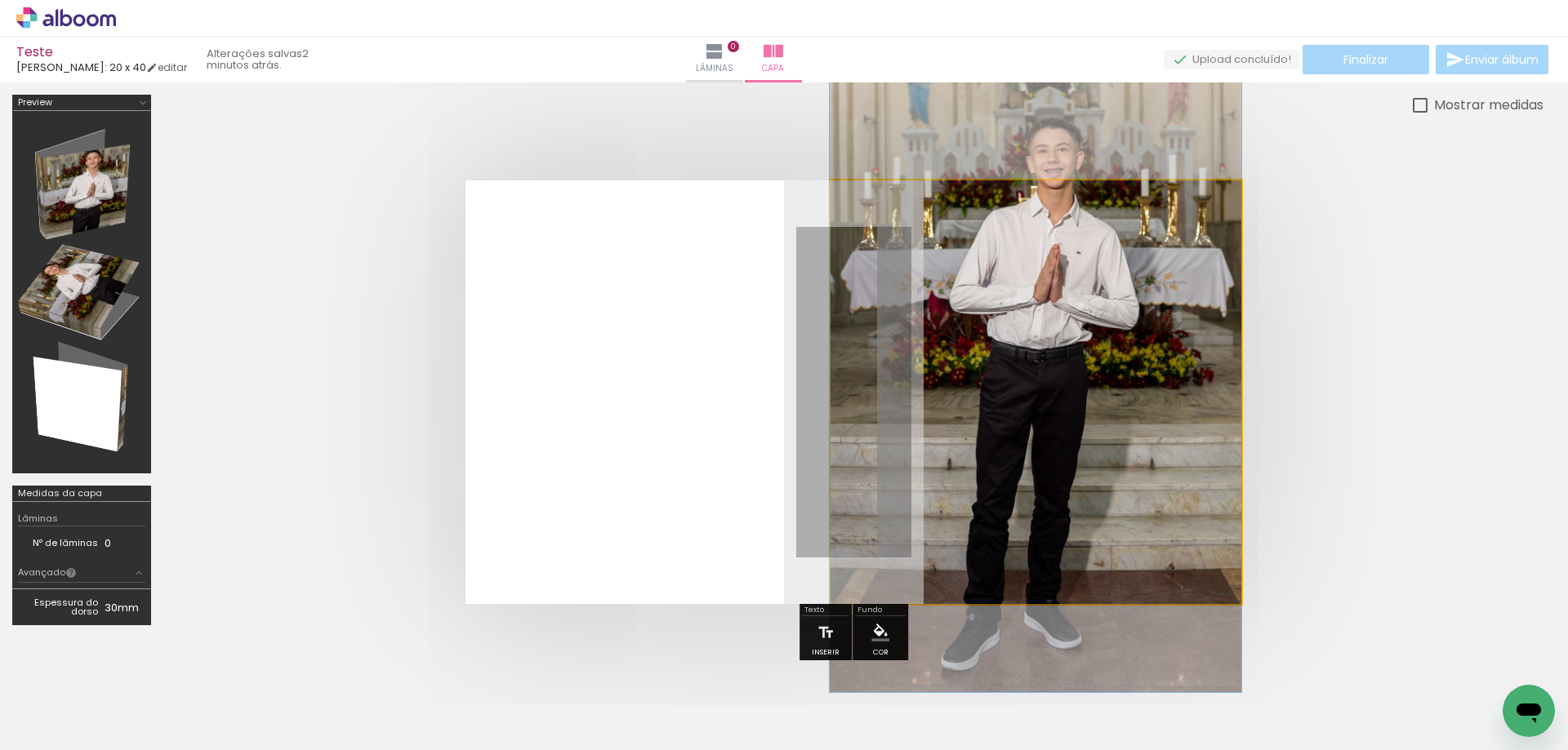
drag, startPoint x: 967, startPoint y: 432, endPoint x: 966, endPoint y: 325, distance: 107.0
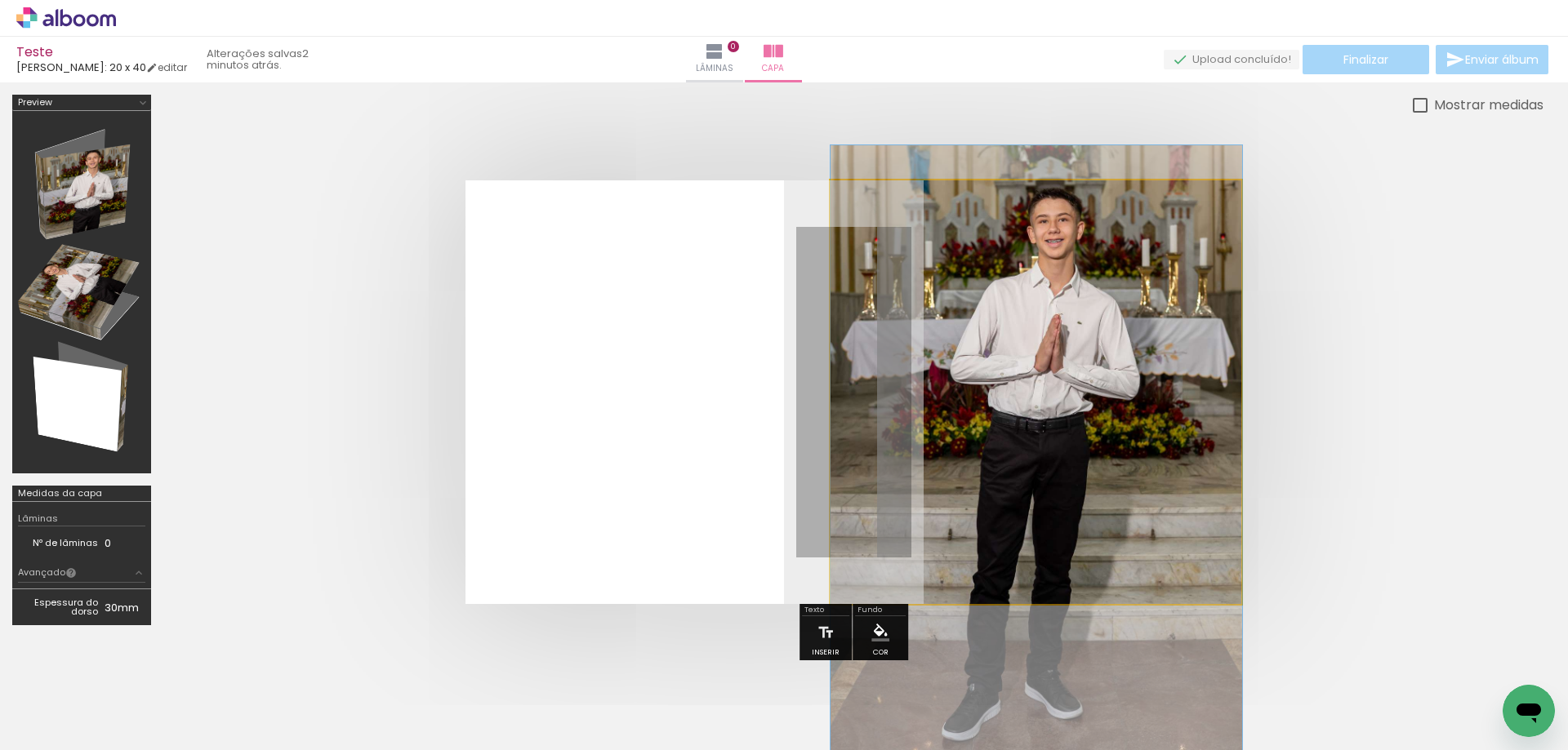
drag, startPoint x: 964, startPoint y: 345, endPoint x: 965, endPoint y: 405, distance: 60.0
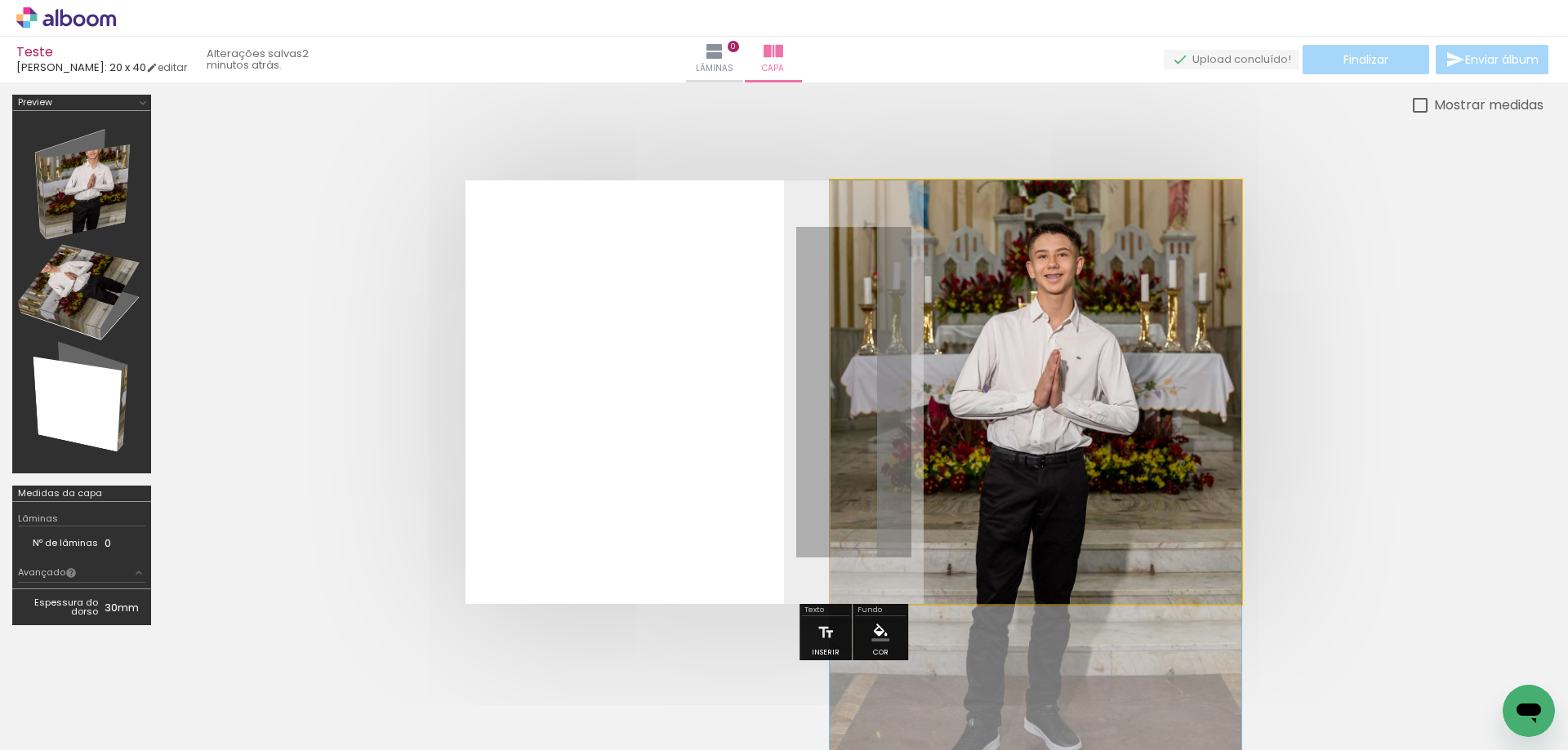
drag, startPoint x: 964, startPoint y: 355, endPoint x: 964, endPoint y: 364, distance: 9.0
drag, startPoint x: 1138, startPoint y: 322, endPoint x: 1130, endPoint y: 358, distance: 36.9
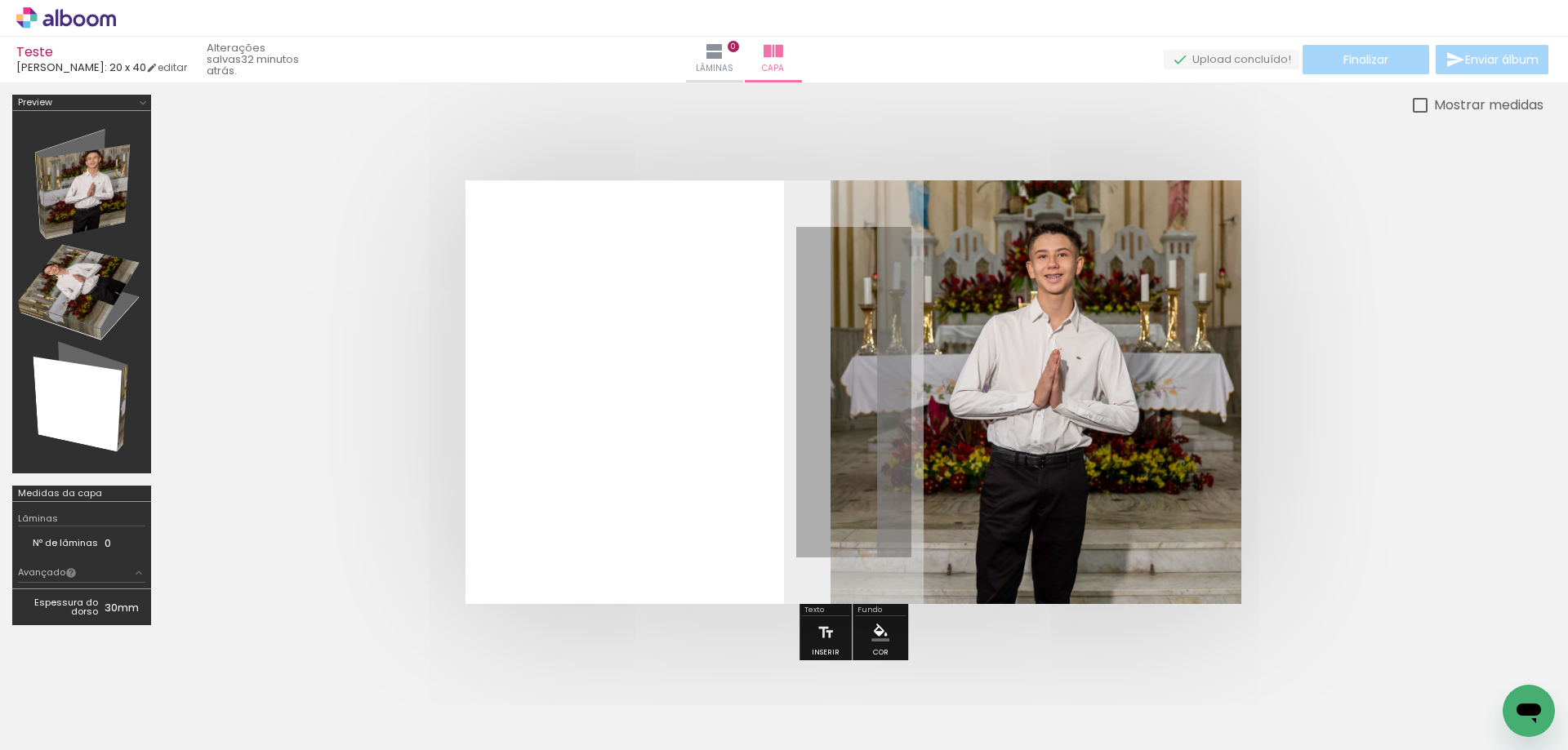
click at [85, 17] on icon at bounding box center [66, 17] width 99 height 21
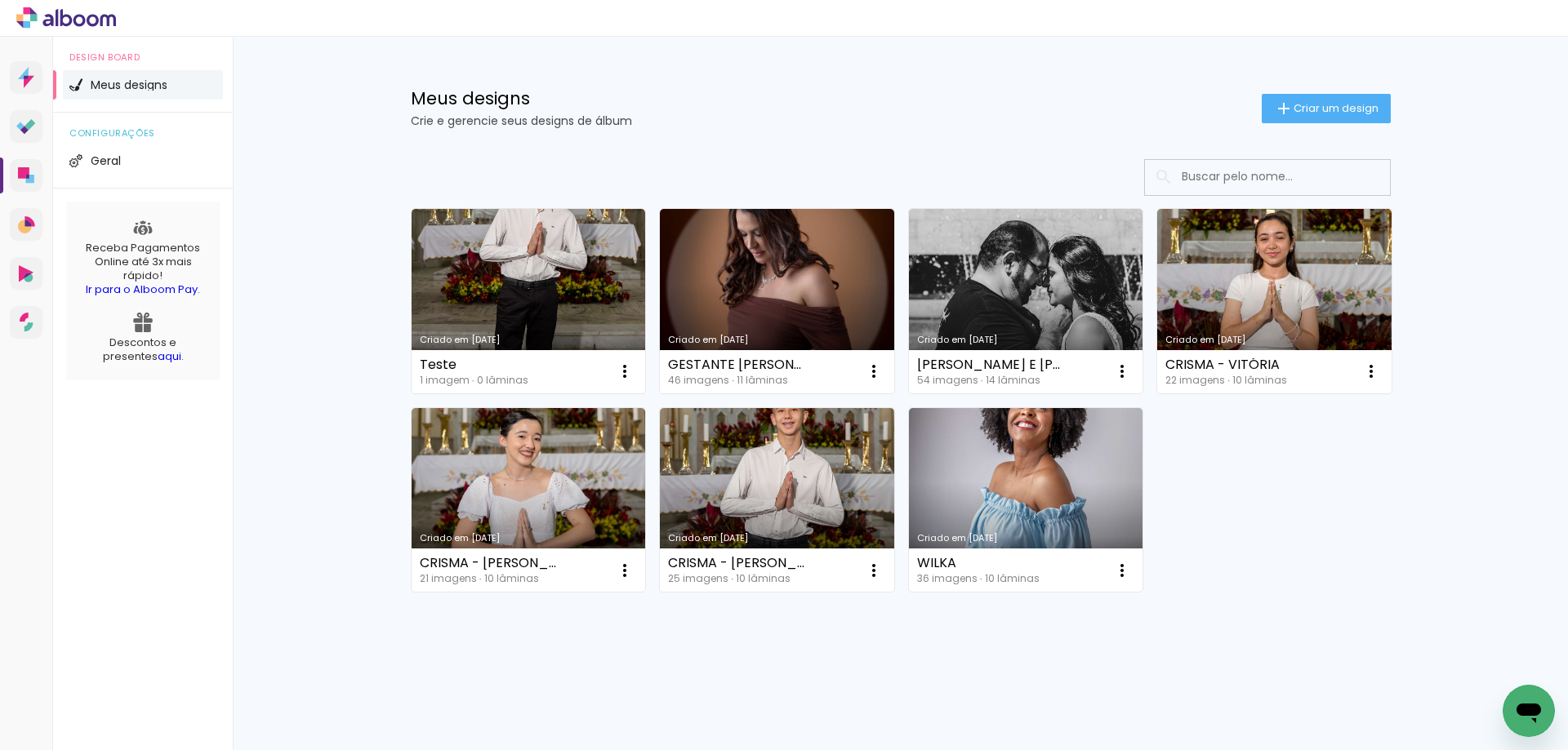
click at [766, 497] on link "Criado em [DATE]" at bounding box center [777, 500] width 234 height 184
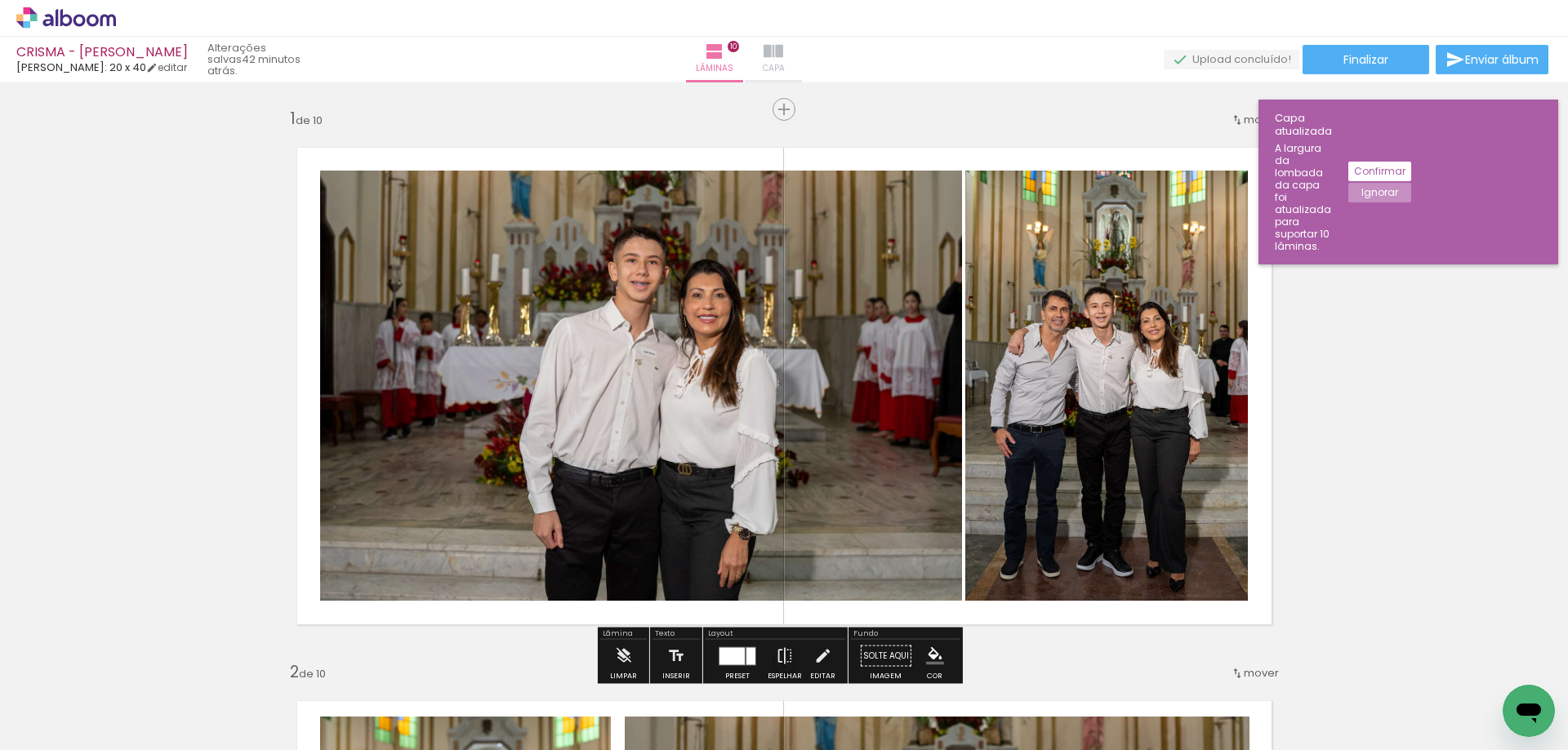
click at [783, 57] on iron-icon at bounding box center [773, 51] width 20 height 20
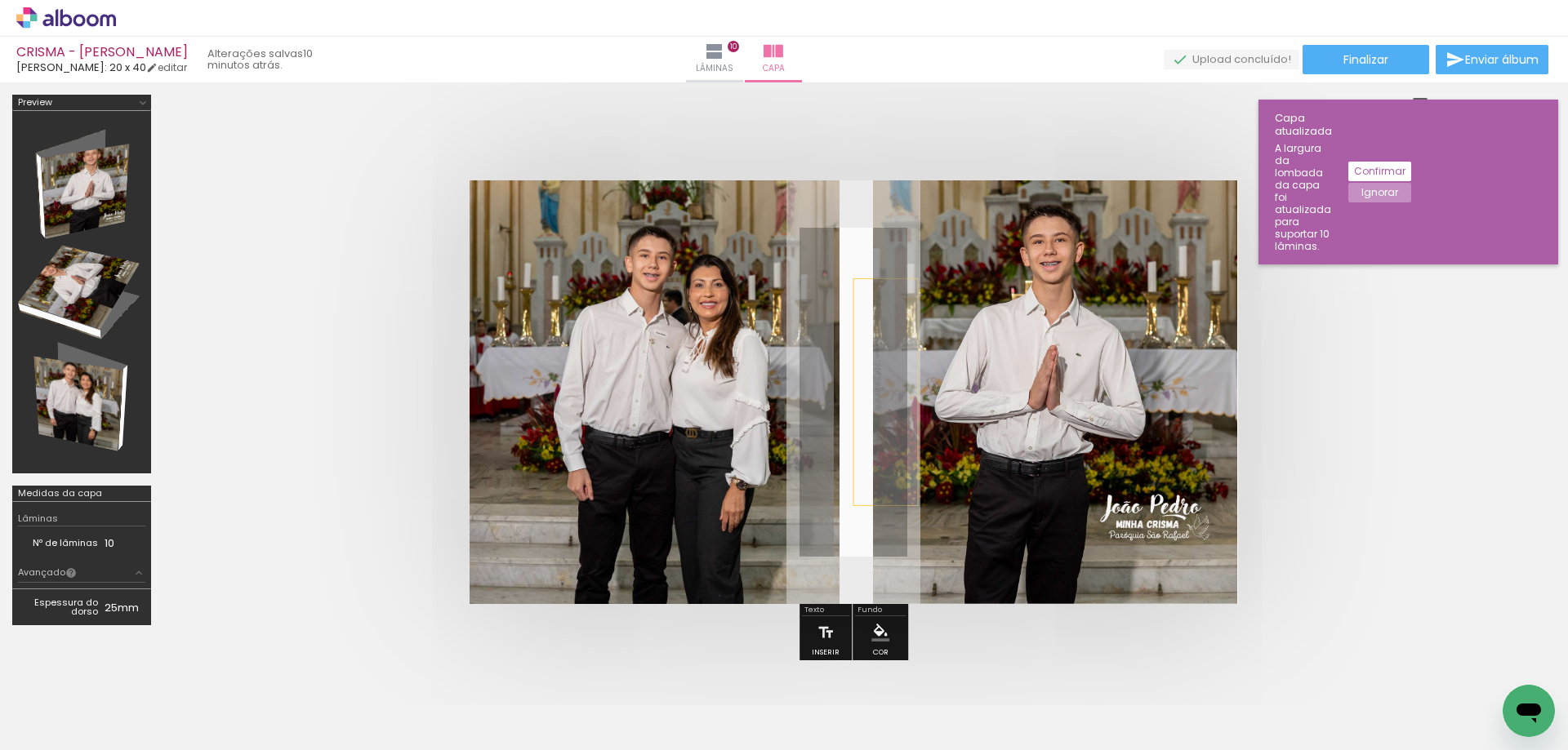
click at [866, 355] on p "Minha Crisma na Paróquia [GEOGRAPHIC_DATA] - Mooca [DATE]" at bounding box center [885, 392] width 44 height 202
click at [854, 385] on quentale-selection at bounding box center [861, 392] width 64 height 177
type input "Rouge Script"
click at [873, 385] on span "Minha Crisma na Paróquia [GEOGRAPHIC_DATA] - Mooca [DATE]" at bounding box center [878, 392] width 9 height 202
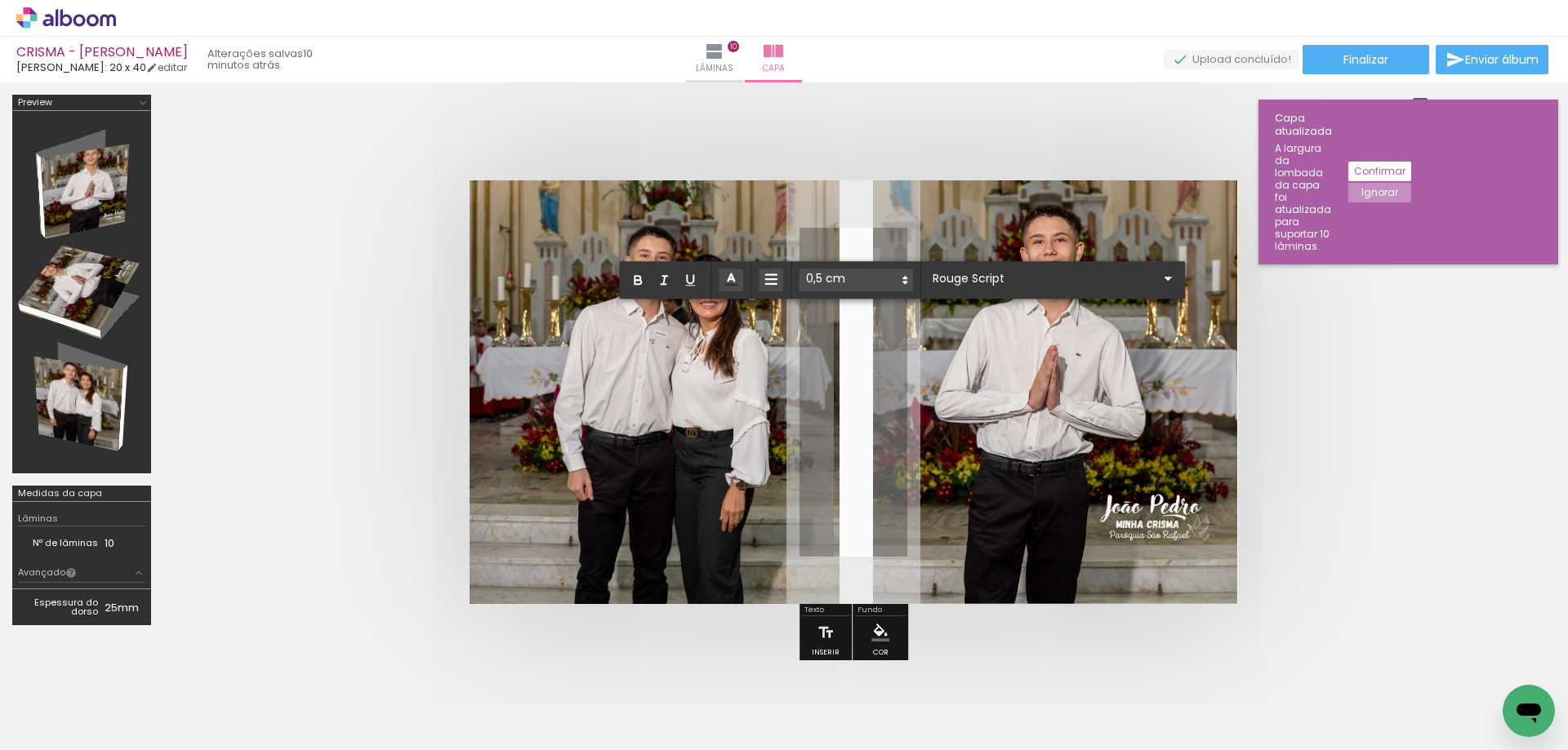
click at [863, 444] on p "Minha Crisma na Paróquia [GEOGRAPHIC_DATA] - Mooca [DATE]" at bounding box center [885, 392] width 44 height 202
click at [873, 467] on span "Minha Crisma na Paróquia [GEOGRAPHIC_DATA] - Mooca [DATE]" at bounding box center [878, 392] width 9 height 202
drag, startPoint x: 858, startPoint y: 474, endPoint x: 863, endPoint y: 342, distance: 132.1
click at [863, 342] on album-spread at bounding box center [853, 392] width 769 height 424
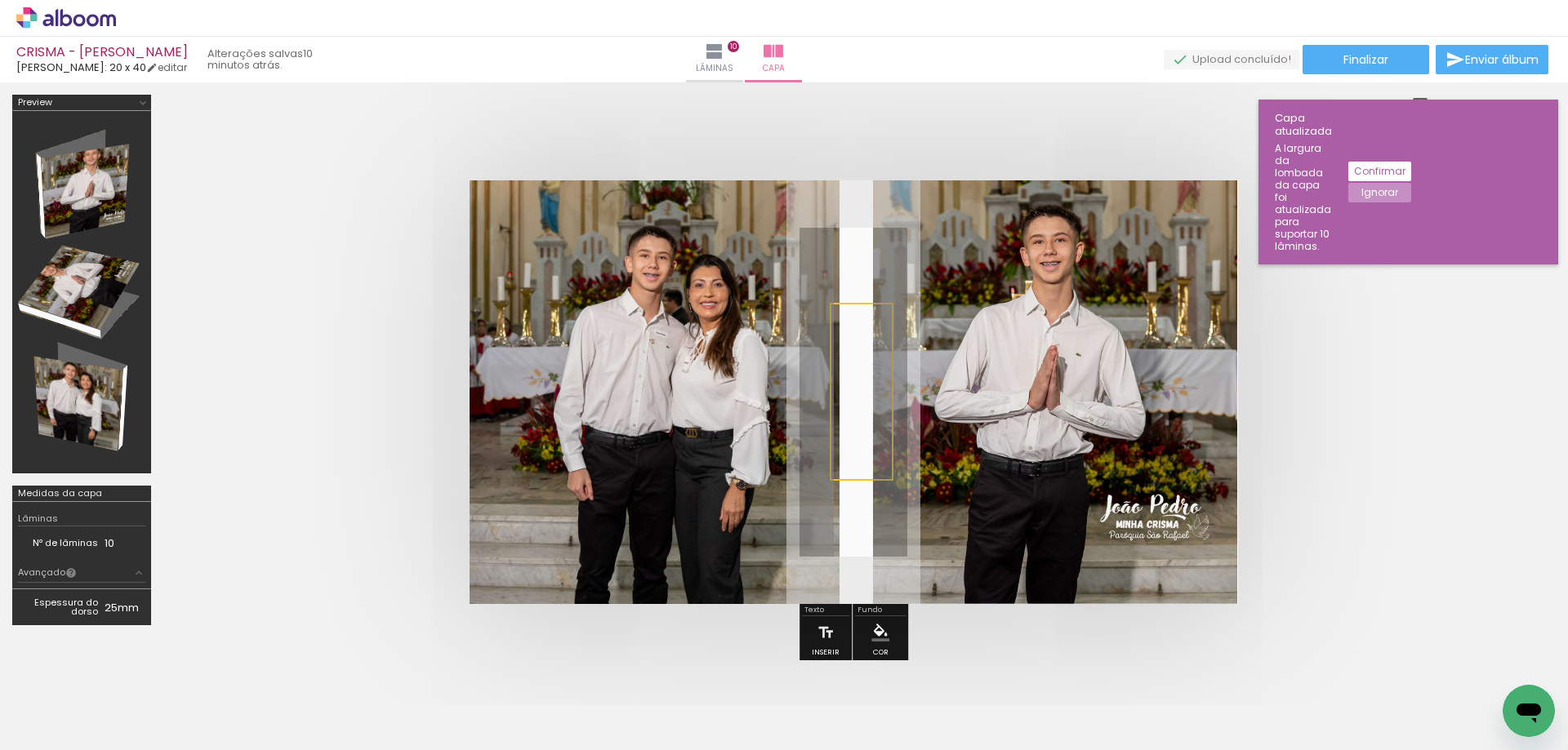
click at [858, 352] on quentale-selection at bounding box center [861, 392] width 64 height 177
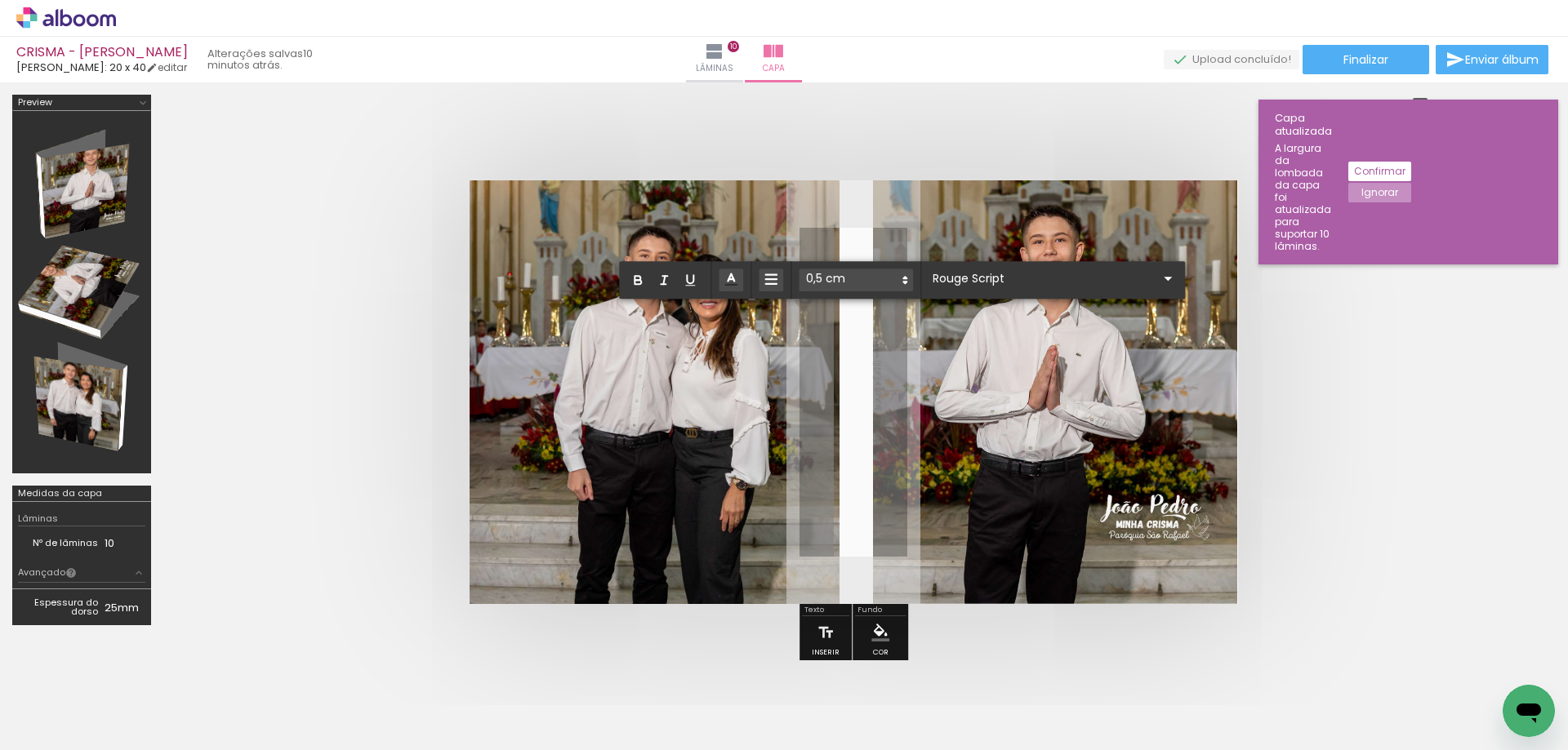
click at [863, 352] on p "Minha Crisma na Paróquia [GEOGRAPHIC_DATA] - Mooca [DATE]" at bounding box center [885, 392] width 44 height 202
click at [1325, 481] on quentale-cover at bounding box center [853, 392] width 1249 height 424
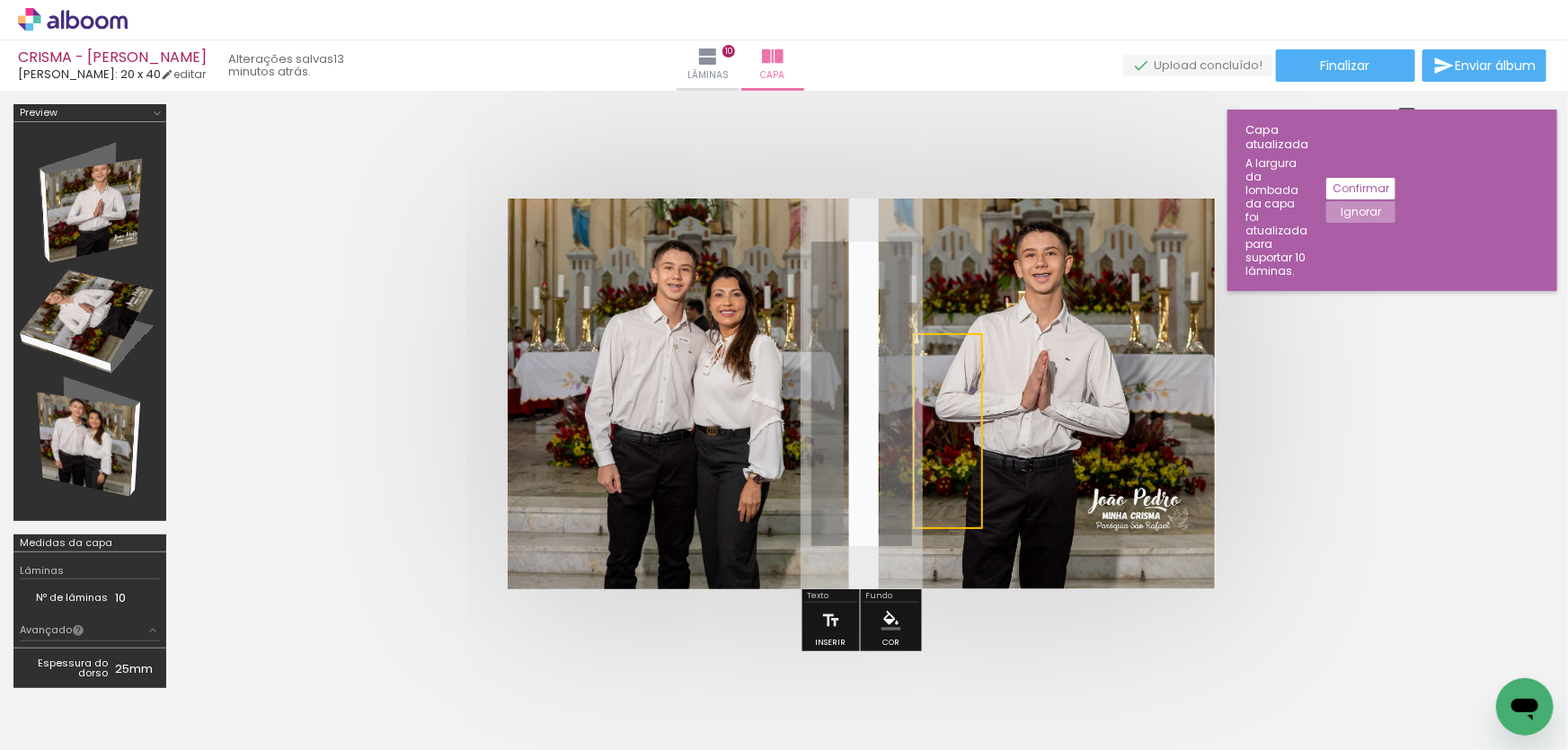
click at [1484, 404] on div at bounding box center [861, 394] width 1363 height 534
click at [874, 395] on p "Minha Crisma na Paróquia [GEOGRAPHIC_DATA] - Mooca [DATE]" at bounding box center [894, 395] width 40 height 187
click at [856, 415] on quentale-selection at bounding box center [871, 396] width 62 height 169
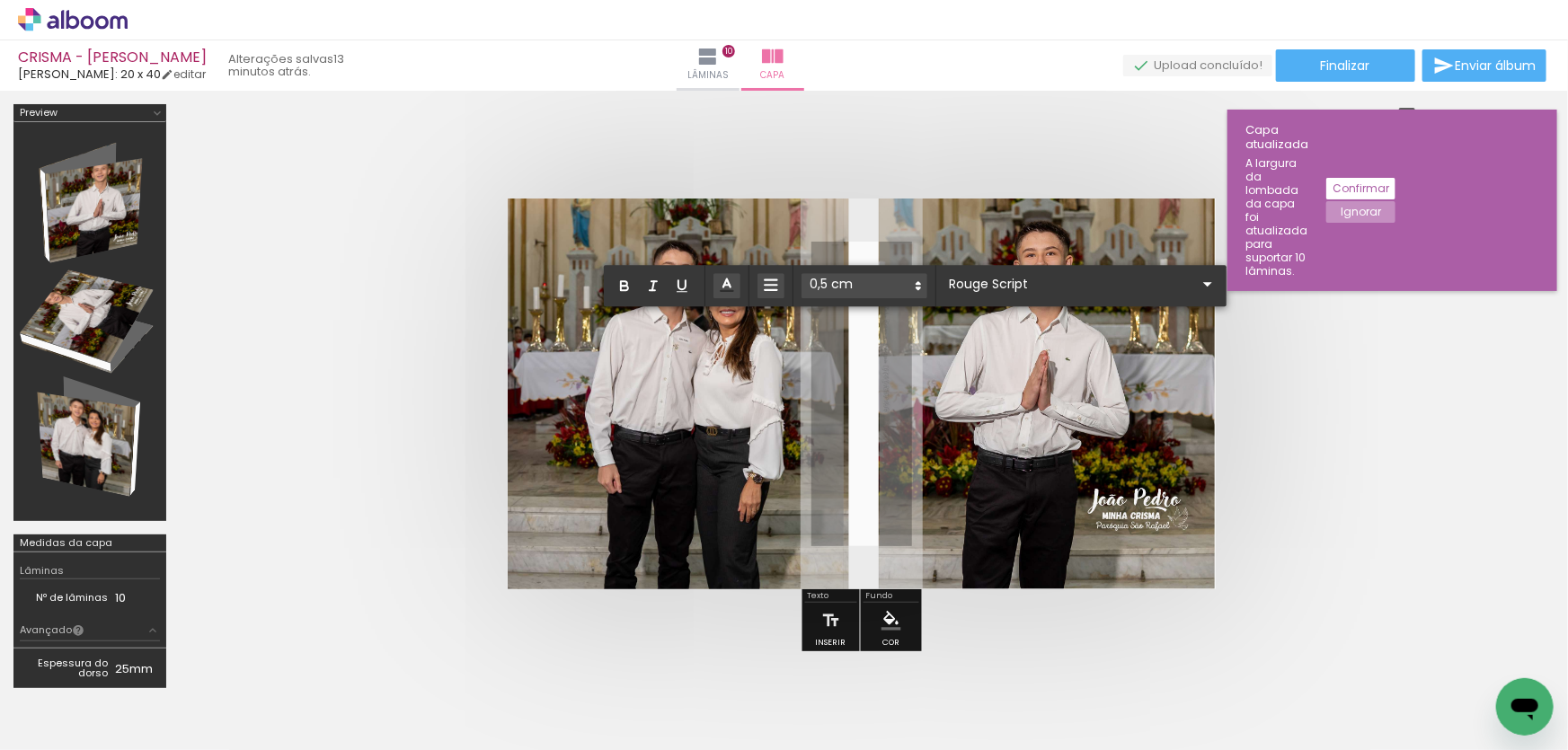
click at [874, 415] on p "Minha Crisma na Paróquia [GEOGRAPHIC_DATA] - Mooca [DATE]" at bounding box center [894, 395] width 40 height 187
drag, startPoint x: 78, startPoint y: 8, endPoint x: 829, endPoint y: 51, distance: 752.2
click at [79, 8] on icon at bounding box center [73, 19] width 109 height 23
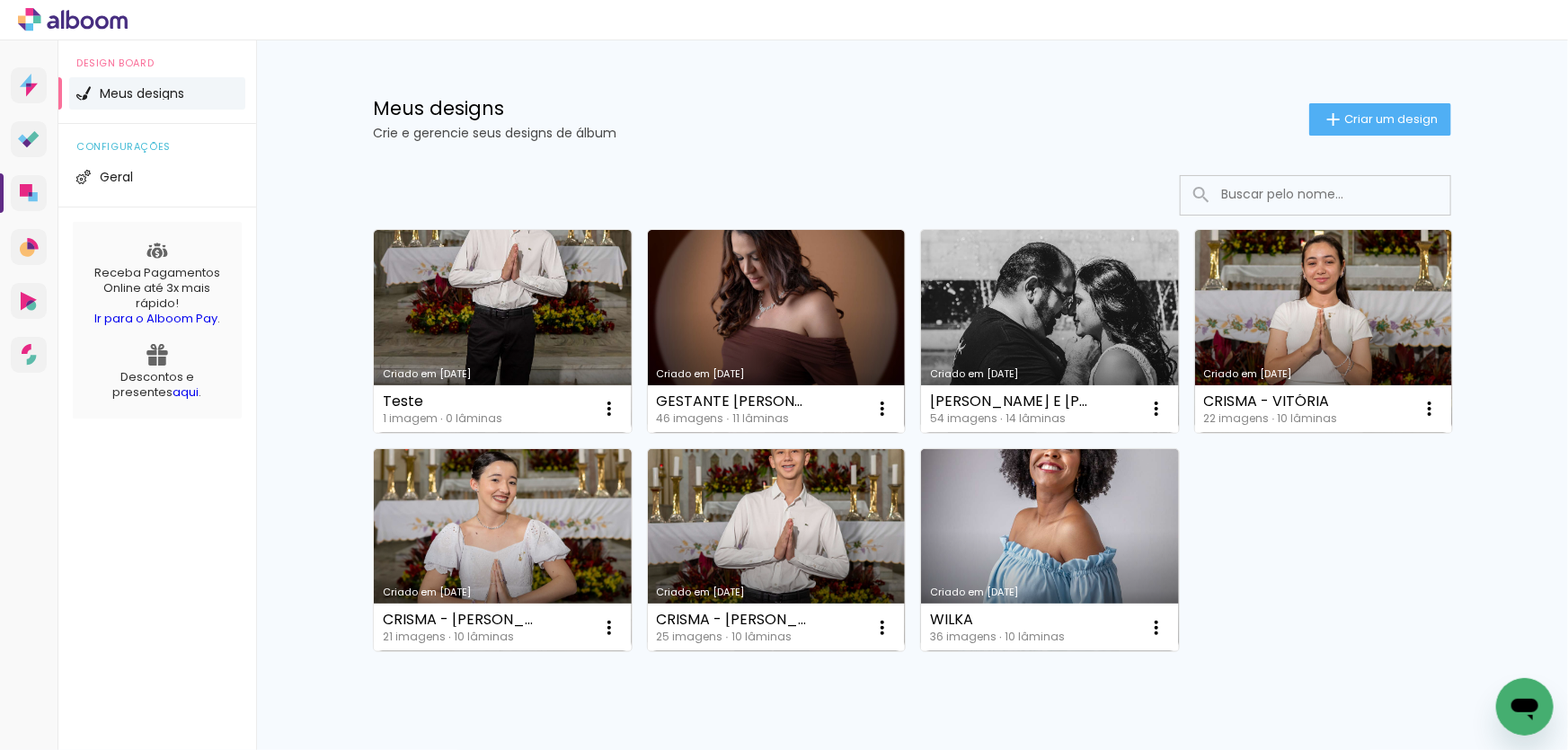
click at [500, 550] on link "Criado em [DATE]" at bounding box center [502, 551] width 258 height 203
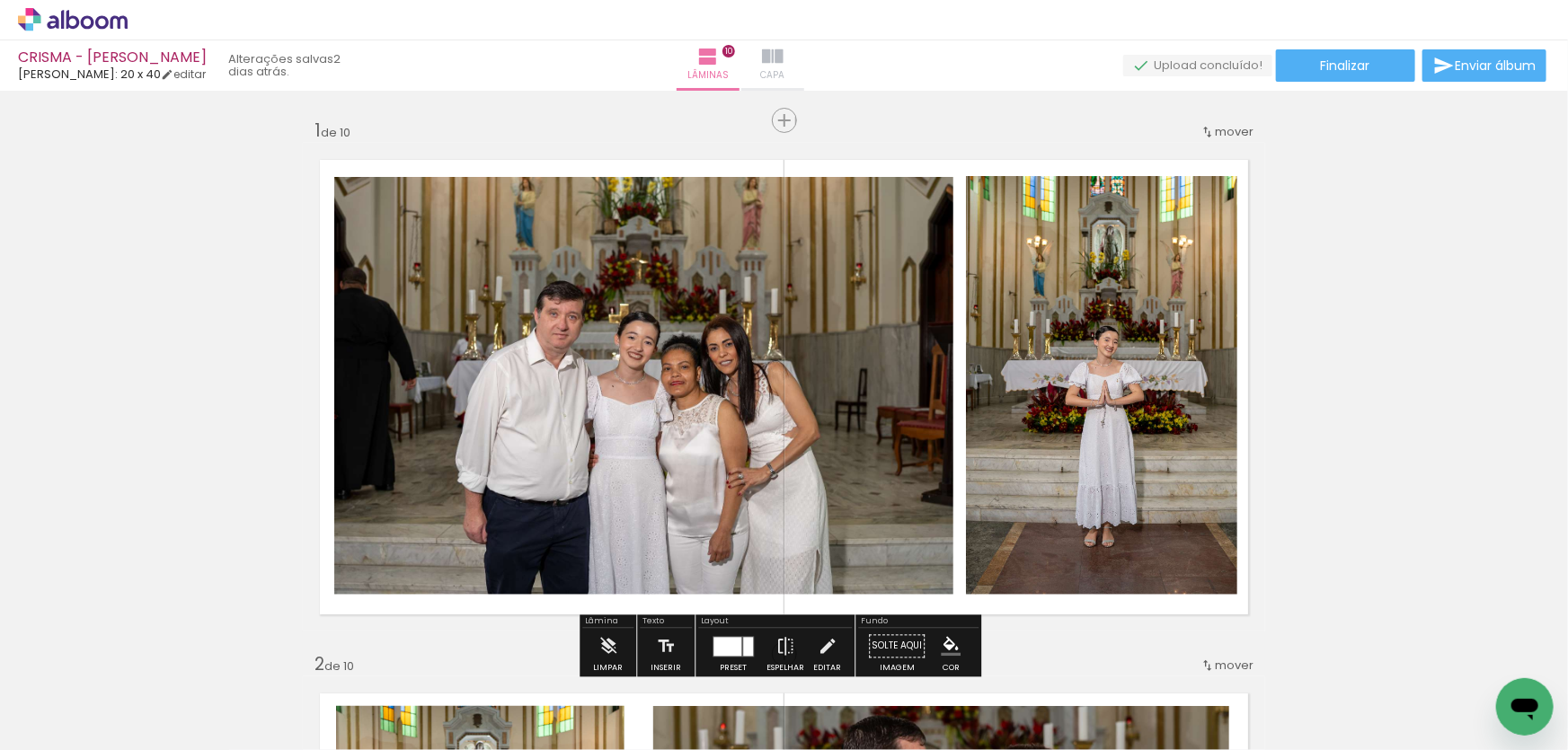
click at [784, 66] on iron-icon at bounding box center [772, 57] width 22 height 22
